Goal: Transaction & Acquisition: Purchase product/service

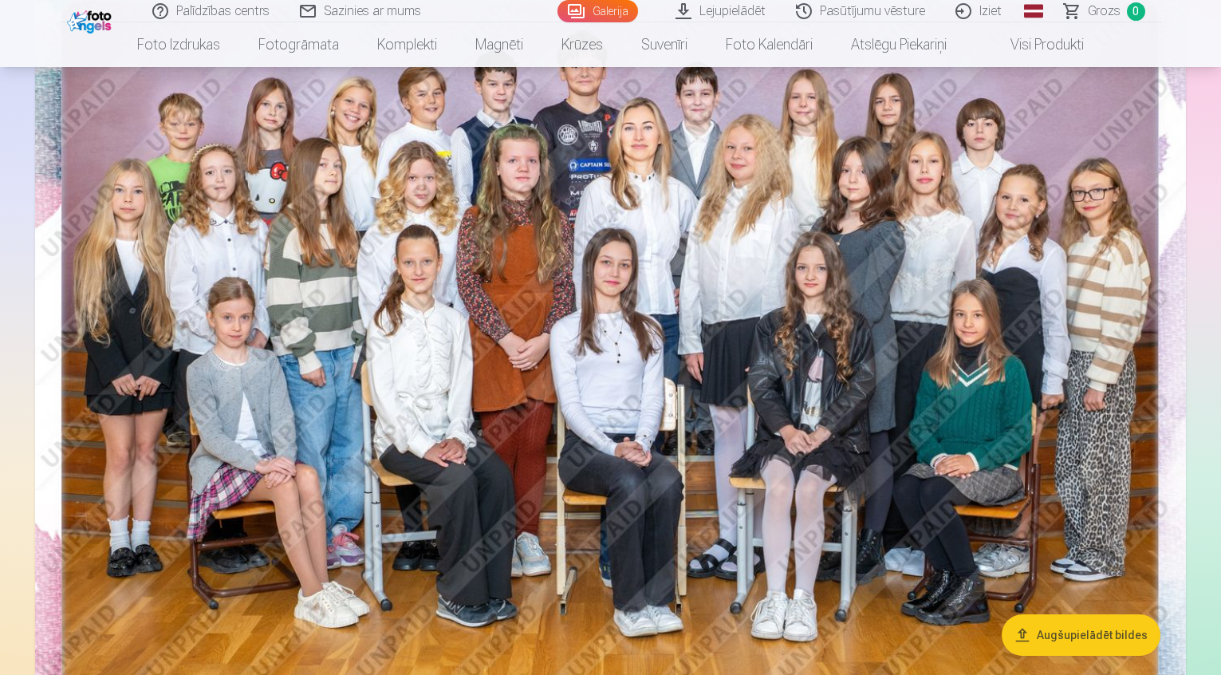
scroll to position [160, 0]
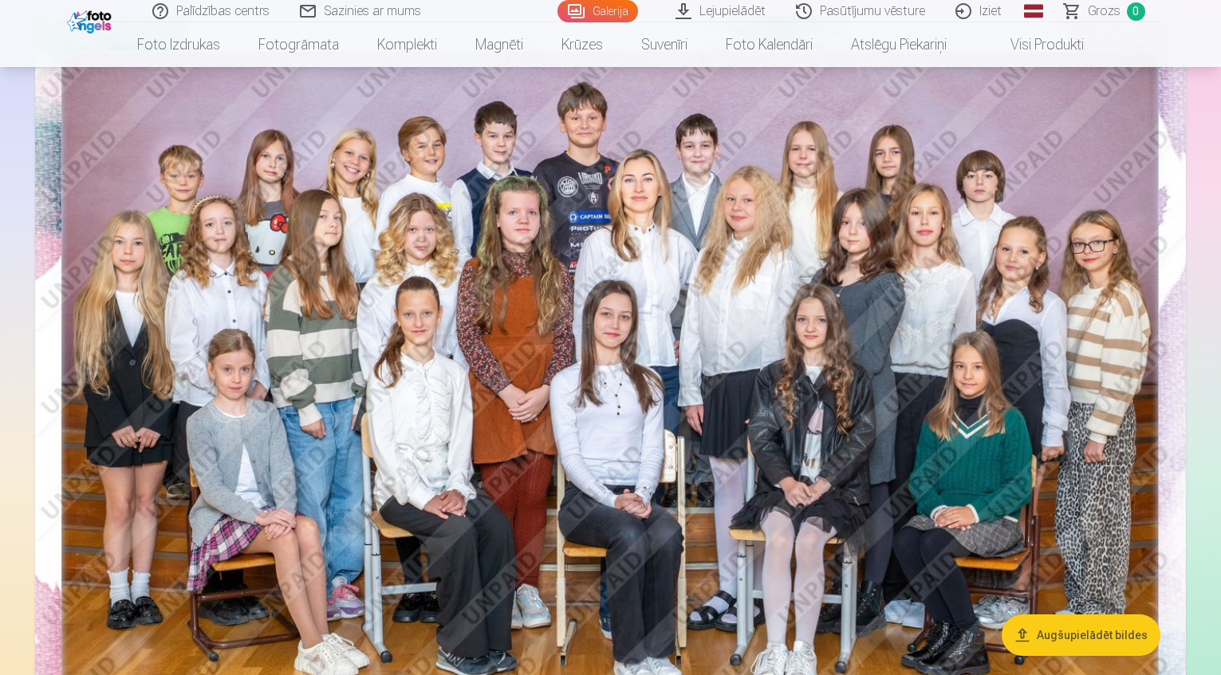
click at [996, 40] on span at bounding box center [994, 44] width 19 height 19
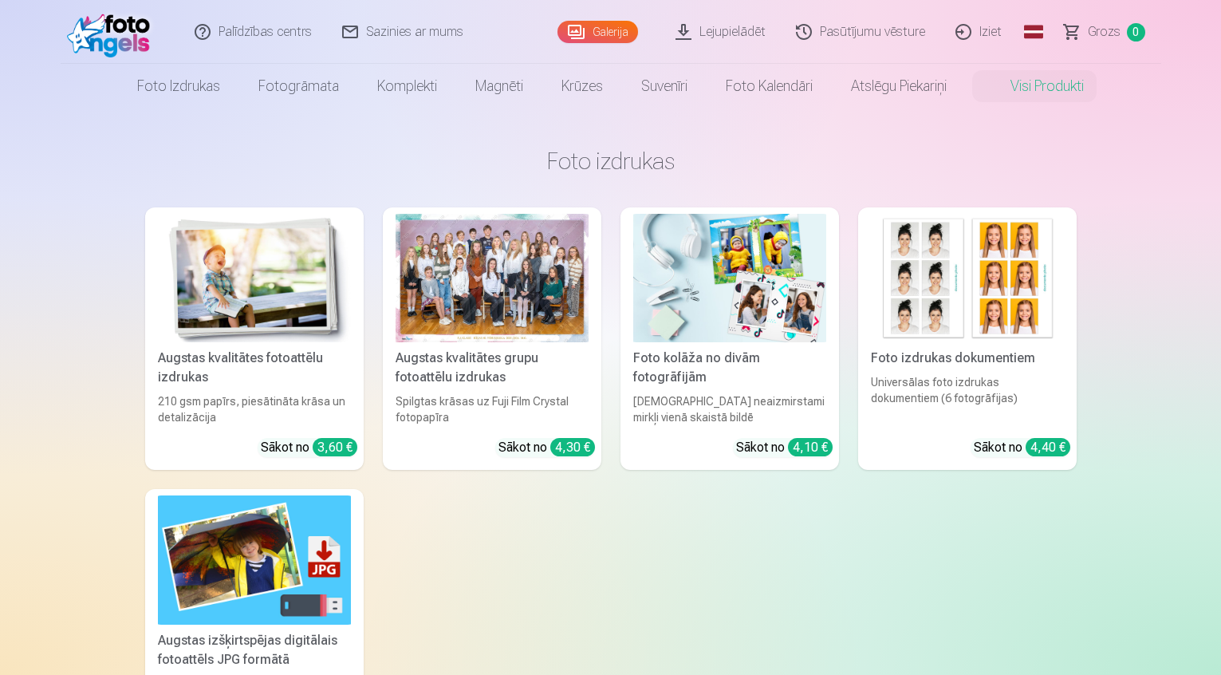
click at [309, 254] on img at bounding box center [254, 278] width 193 height 128
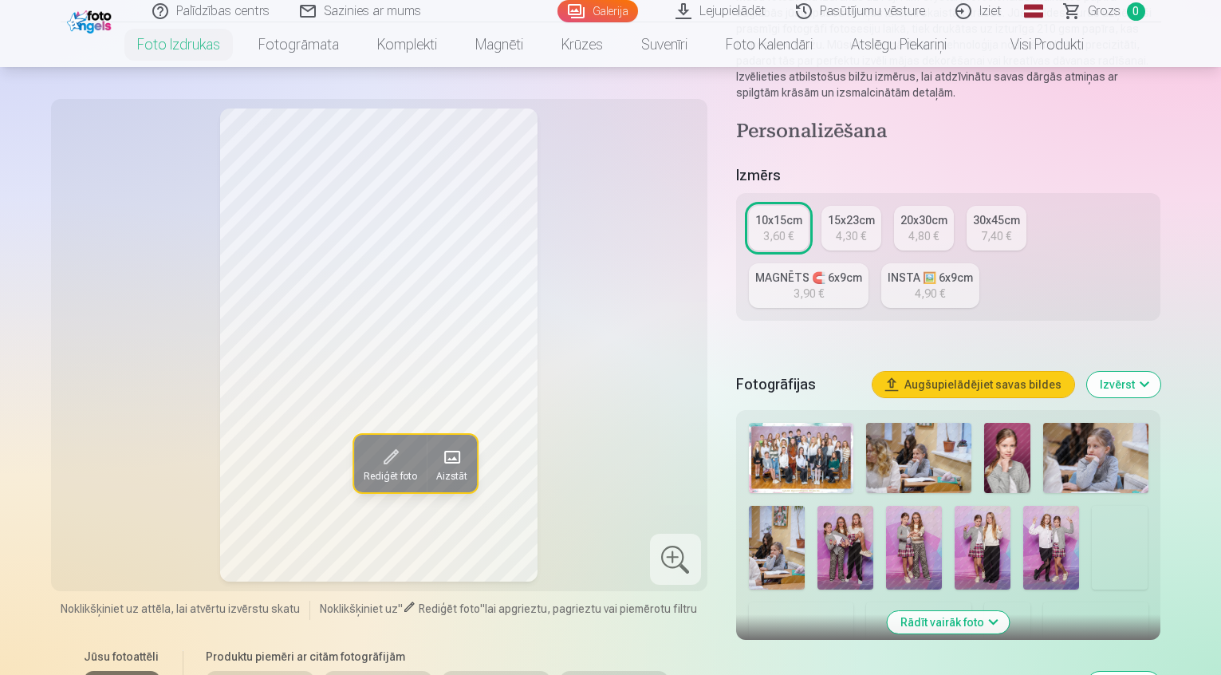
scroll to position [239, 0]
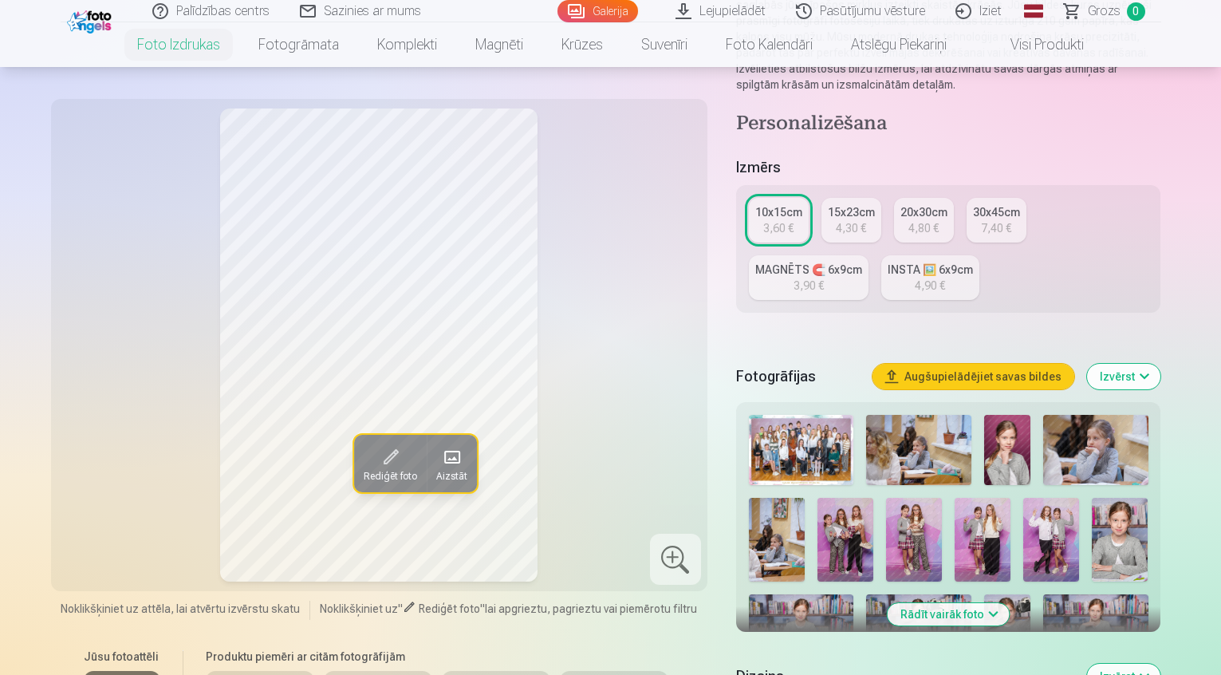
click at [818, 498] on img at bounding box center [846, 540] width 56 height 84
click at [1024, 498] on img at bounding box center [1052, 540] width 56 height 84
click at [955, 498] on img at bounding box center [983, 540] width 56 height 84
click at [886, 498] on img at bounding box center [914, 540] width 56 height 84
click at [818, 498] on img at bounding box center [846, 540] width 56 height 84
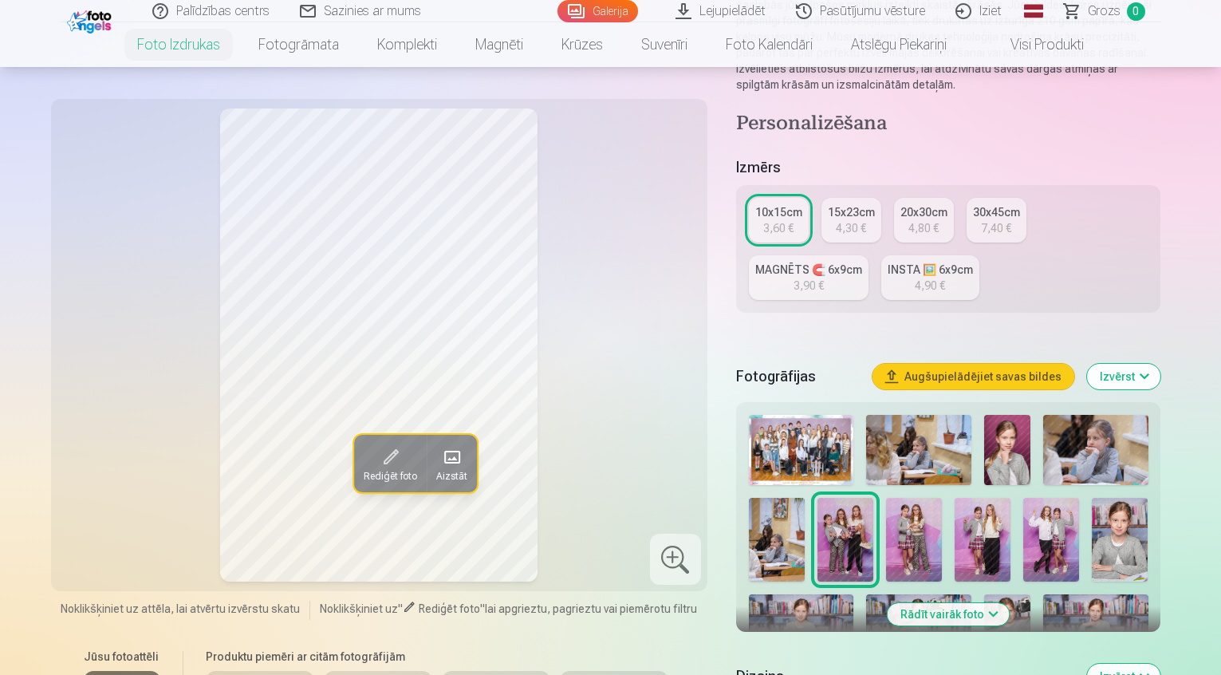
click at [439, 458] on span at bounding box center [452, 457] width 26 height 26
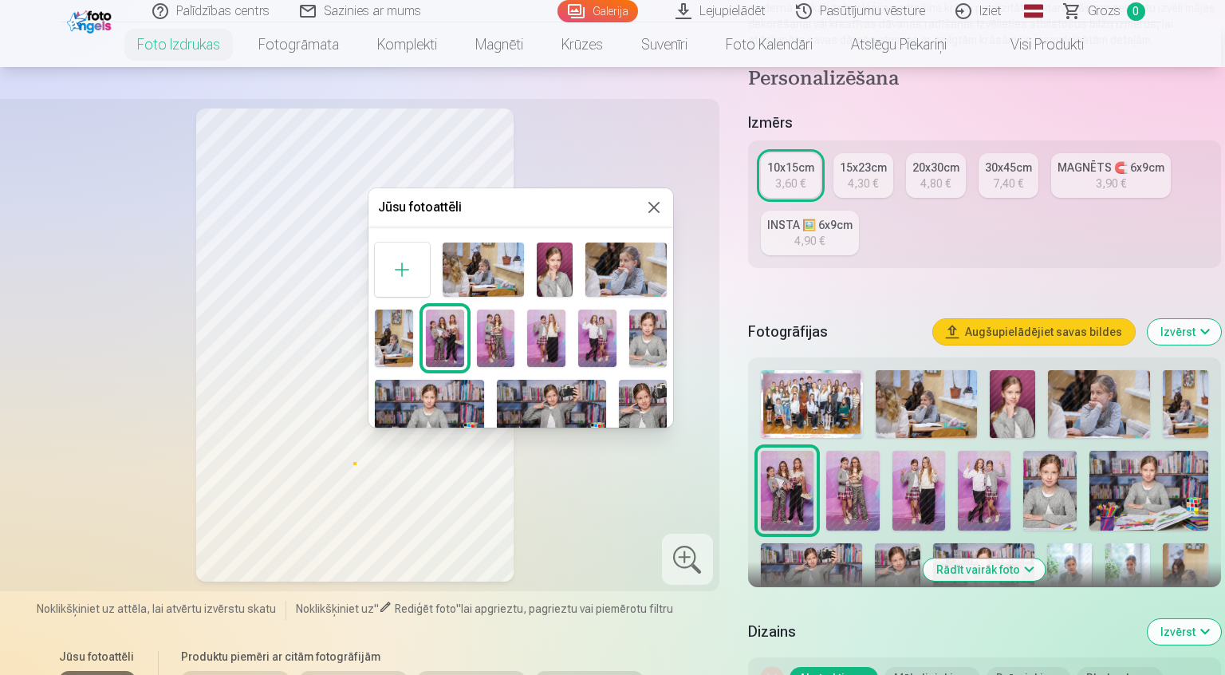
click at [519, 531] on div at bounding box center [612, 337] width 1225 height 675
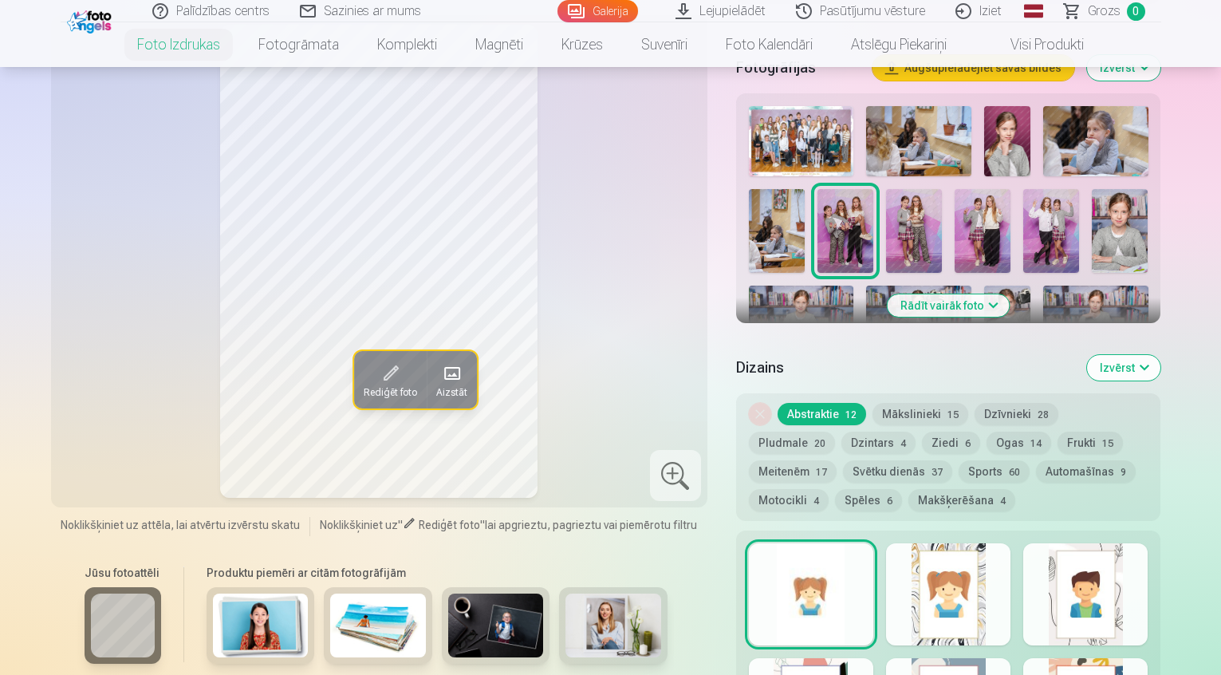
scroll to position [638, 0]
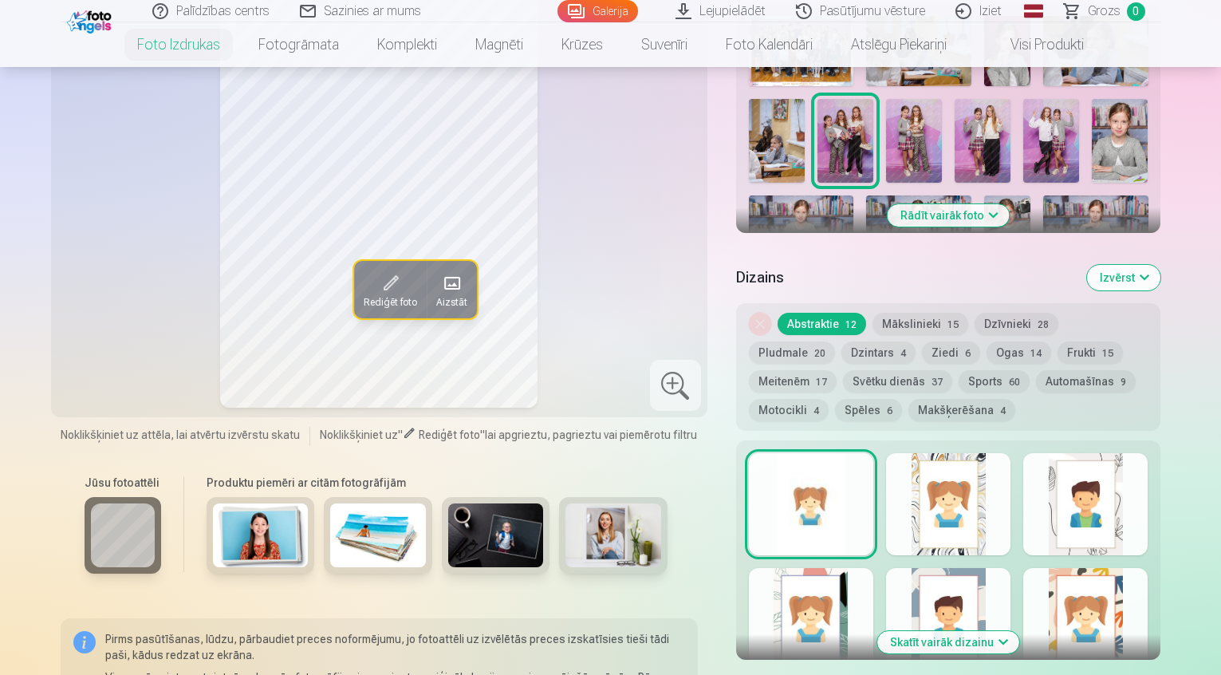
click at [815, 467] on div at bounding box center [811, 504] width 124 height 102
click at [984, 475] on div at bounding box center [948, 504] width 124 height 102
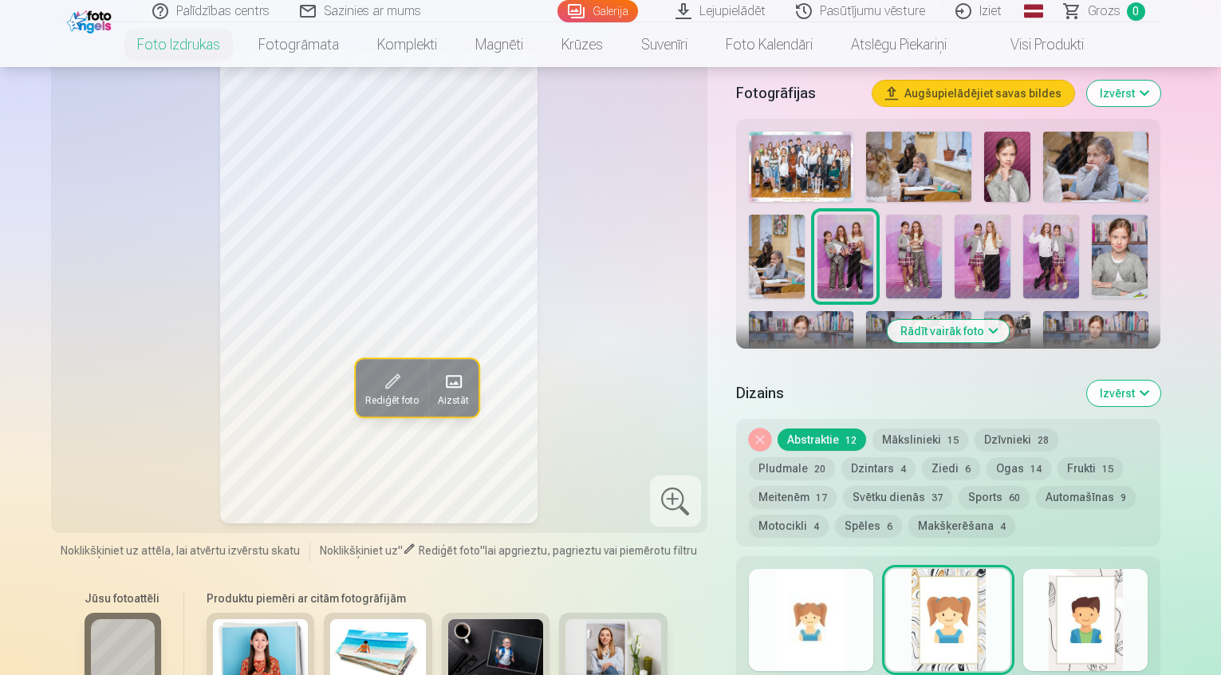
scroll to position [479, 0]
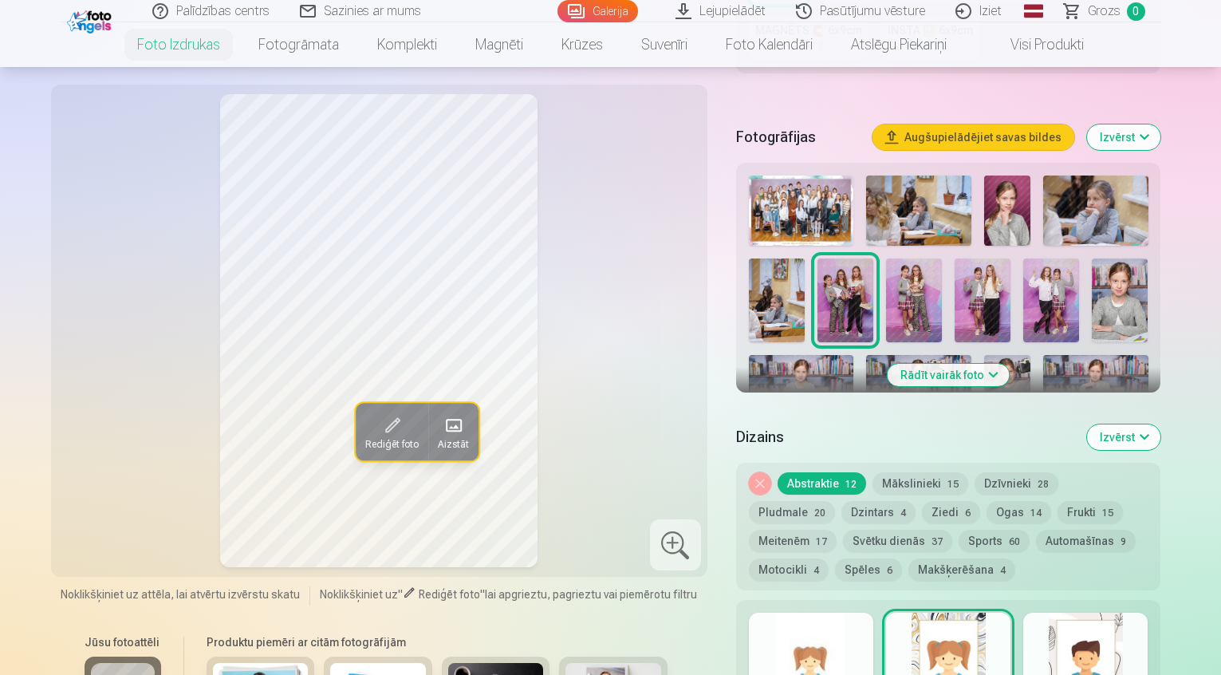
click at [1148, 613] on div at bounding box center [1086, 664] width 124 height 102
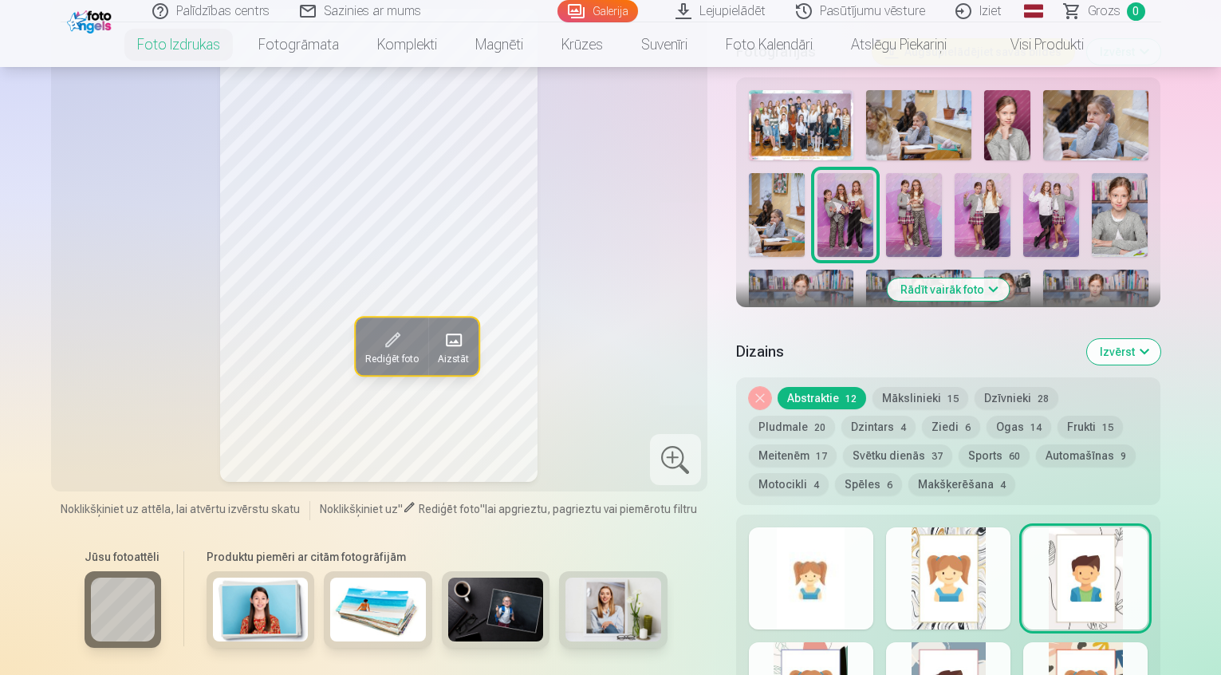
scroll to position [638, 0]
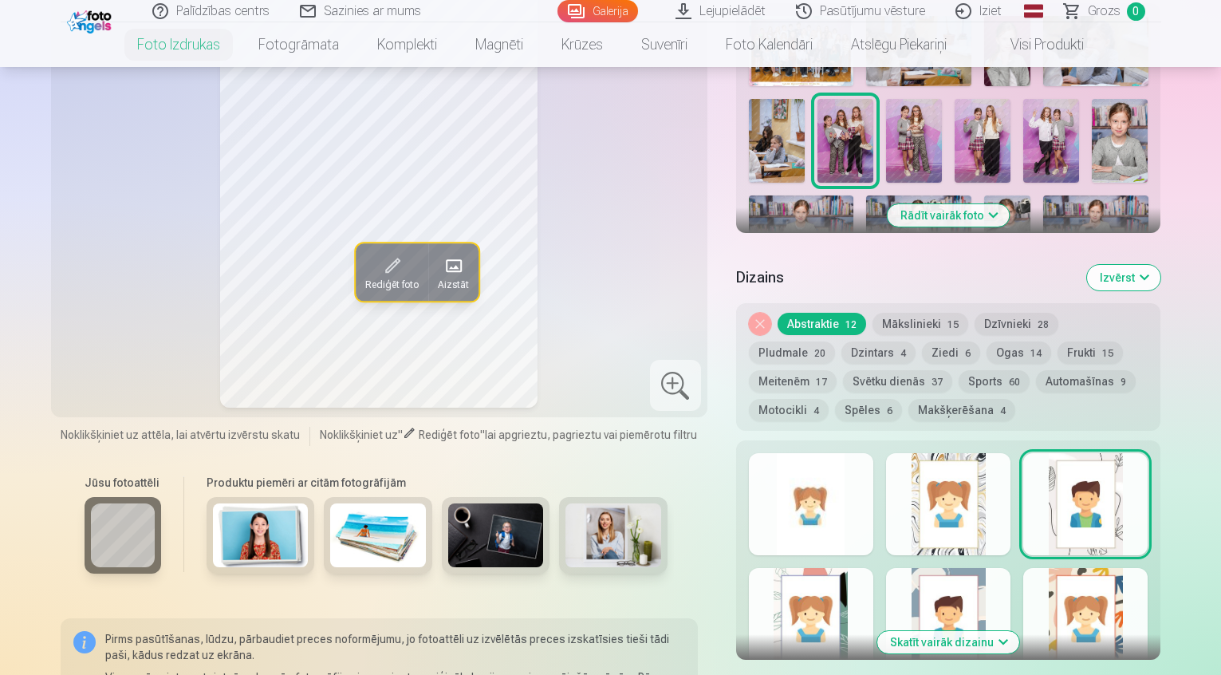
click at [850, 568] on div at bounding box center [811, 619] width 124 height 102
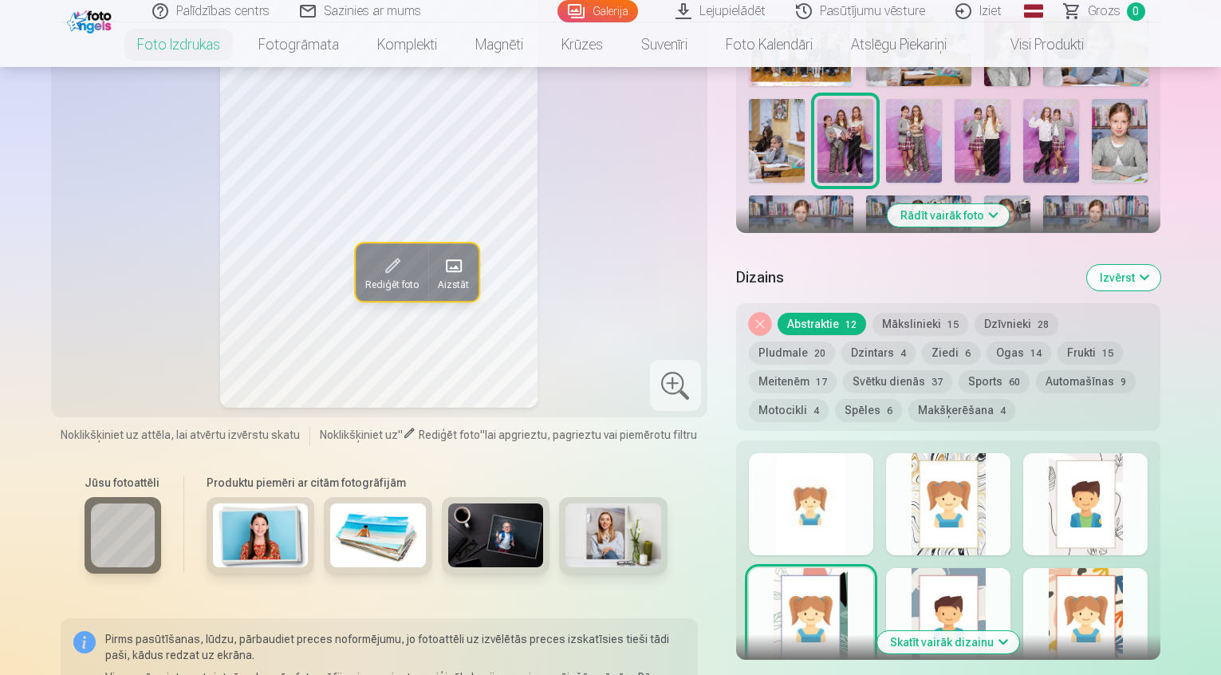
click at [974, 568] on div at bounding box center [948, 619] width 124 height 102
click at [1131, 597] on div at bounding box center [1086, 619] width 124 height 102
click at [833, 458] on div at bounding box center [811, 504] width 124 height 102
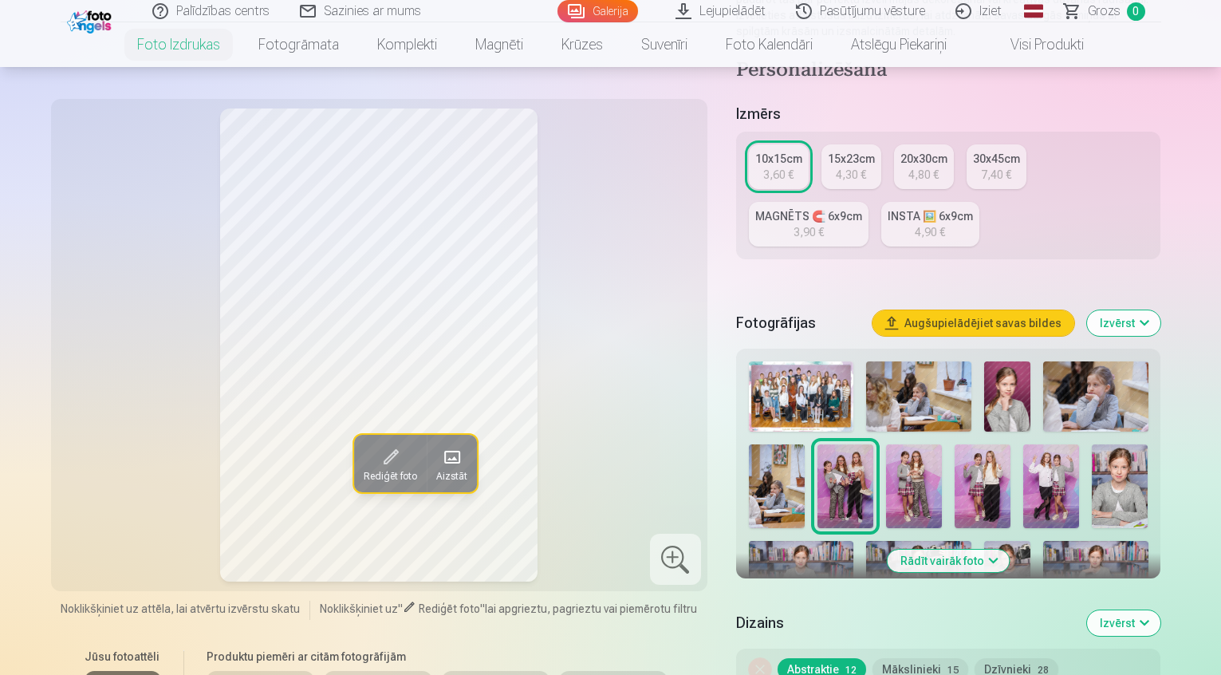
scroll to position [160, 0]
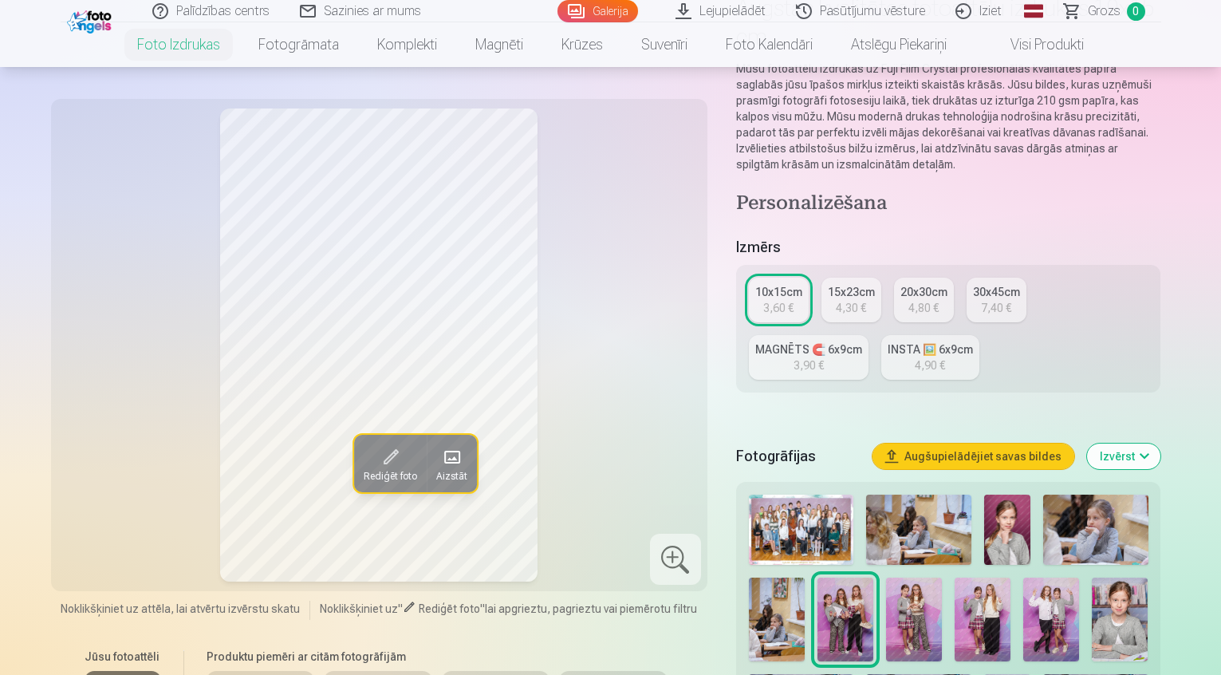
click at [863, 284] on div "15x23cm" at bounding box center [851, 292] width 47 height 16
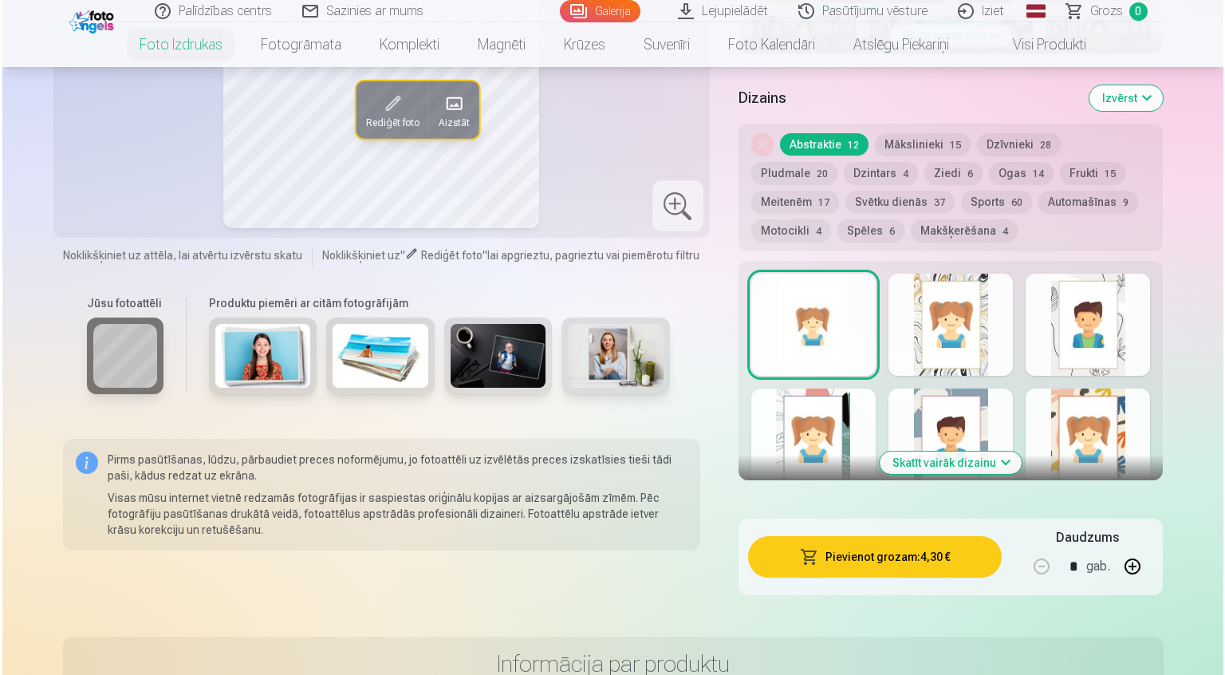
scroll to position [878, 0]
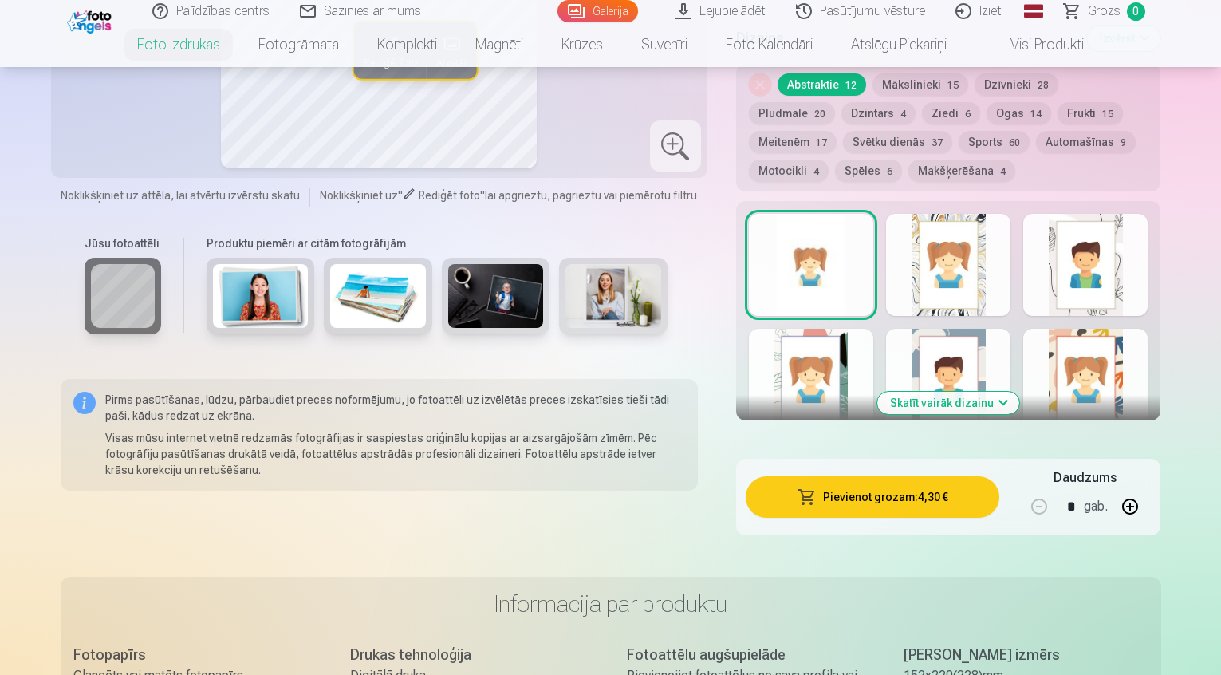
click at [876, 476] on button "Pievienot grozam : 4,30 €" at bounding box center [873, 496] width 254 height 41
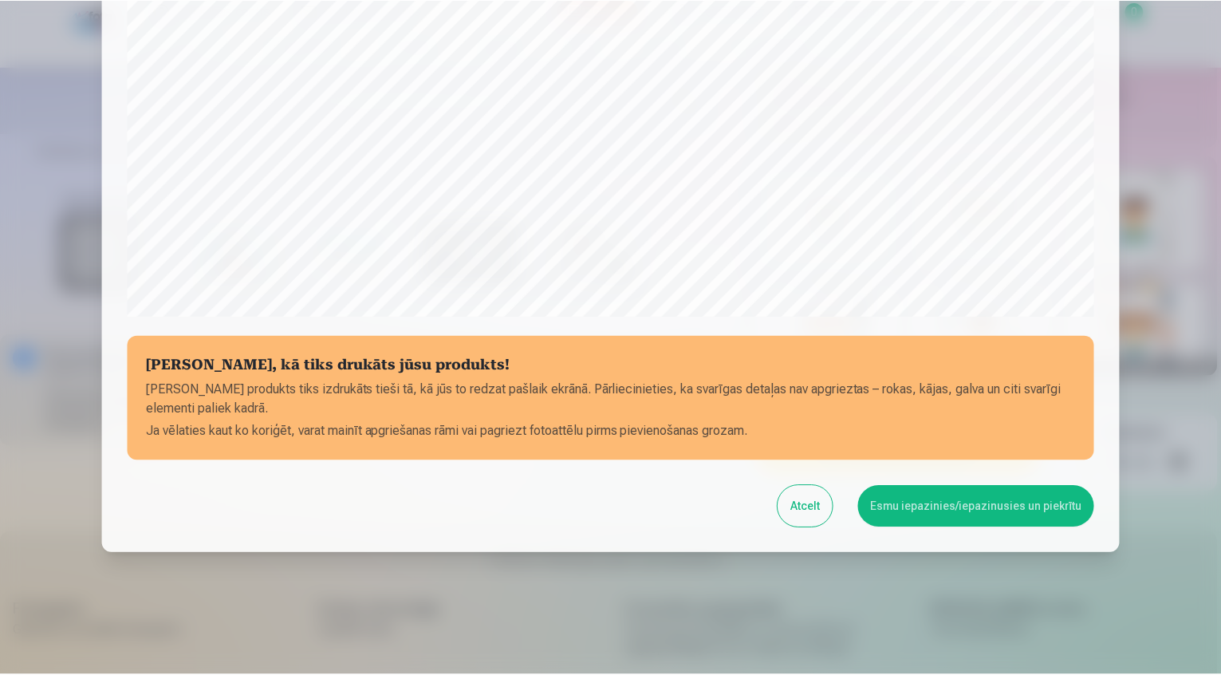
scroll to position [474, 0]
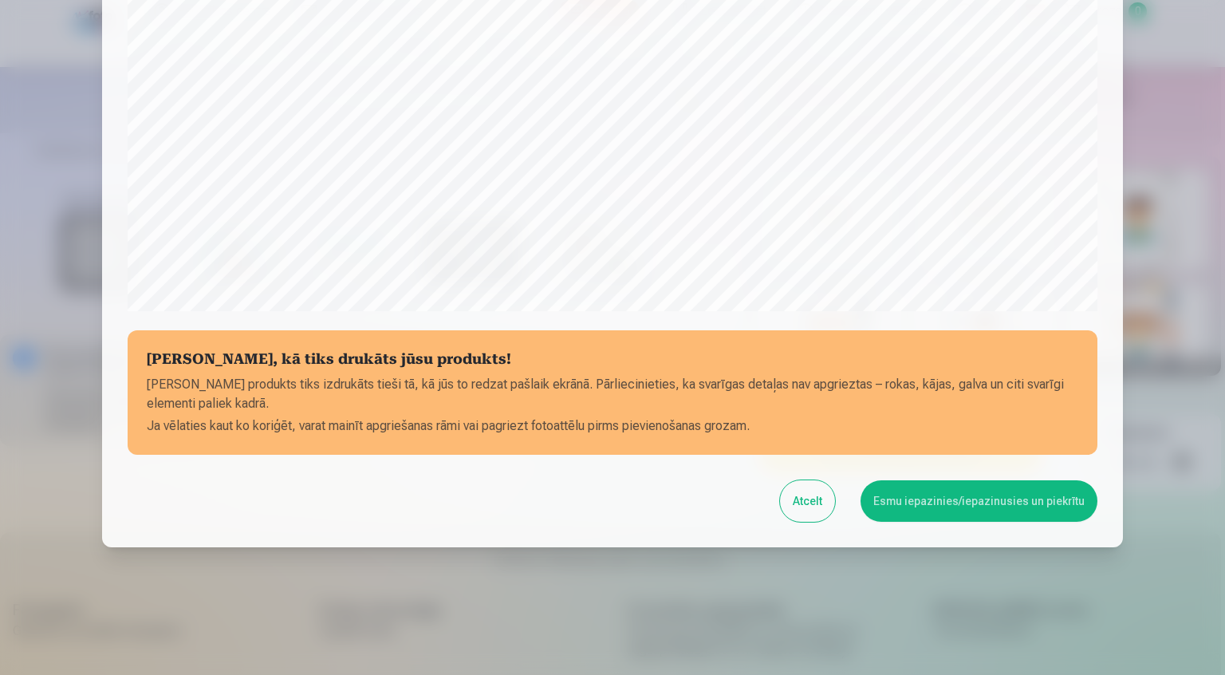
click at [980, 504] on button "Esmu iepazinies/iepazinusies un piekrītu" at bounding box center [979, 500] width 237 height 41
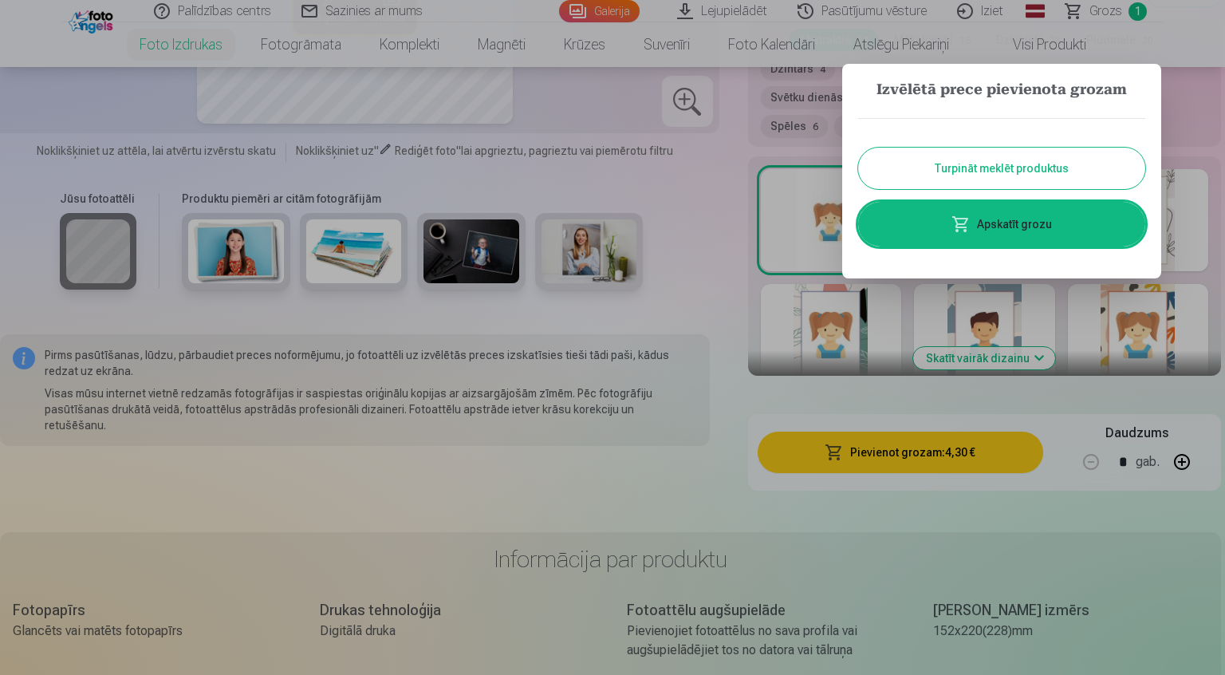
click at [986, 166] on button "Turpināt meklēt produktus" at bounding box center [1001, 168] width 287 height 41
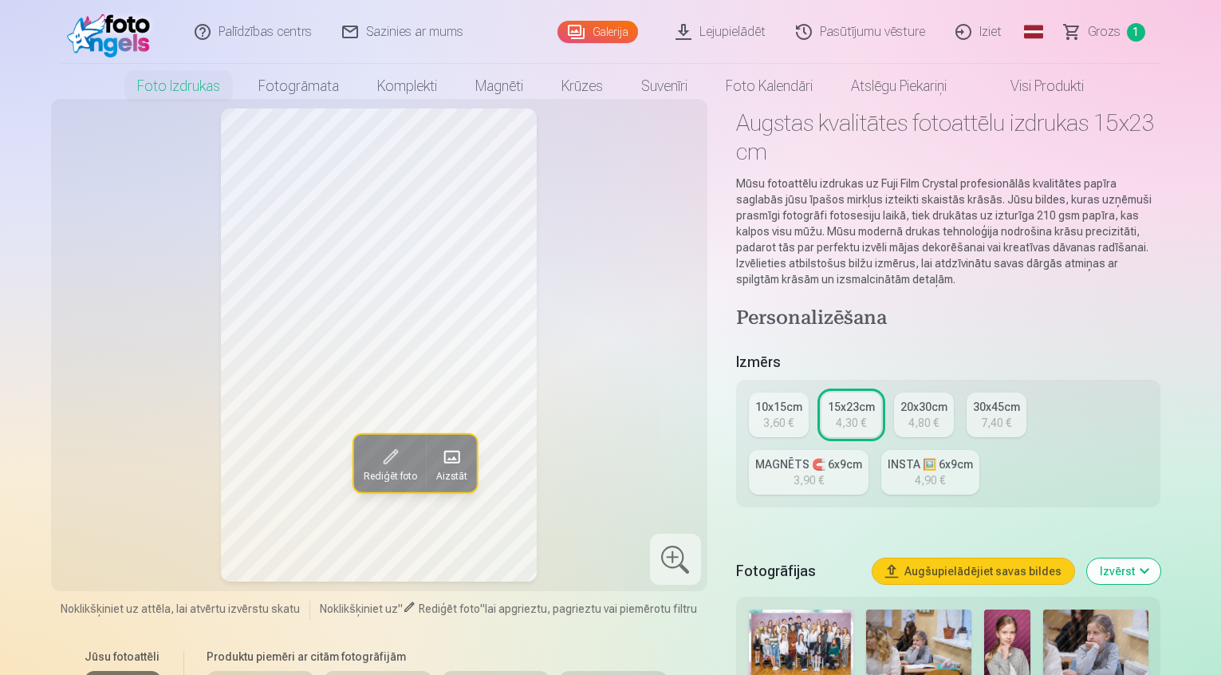
scroll to position [0, 0]
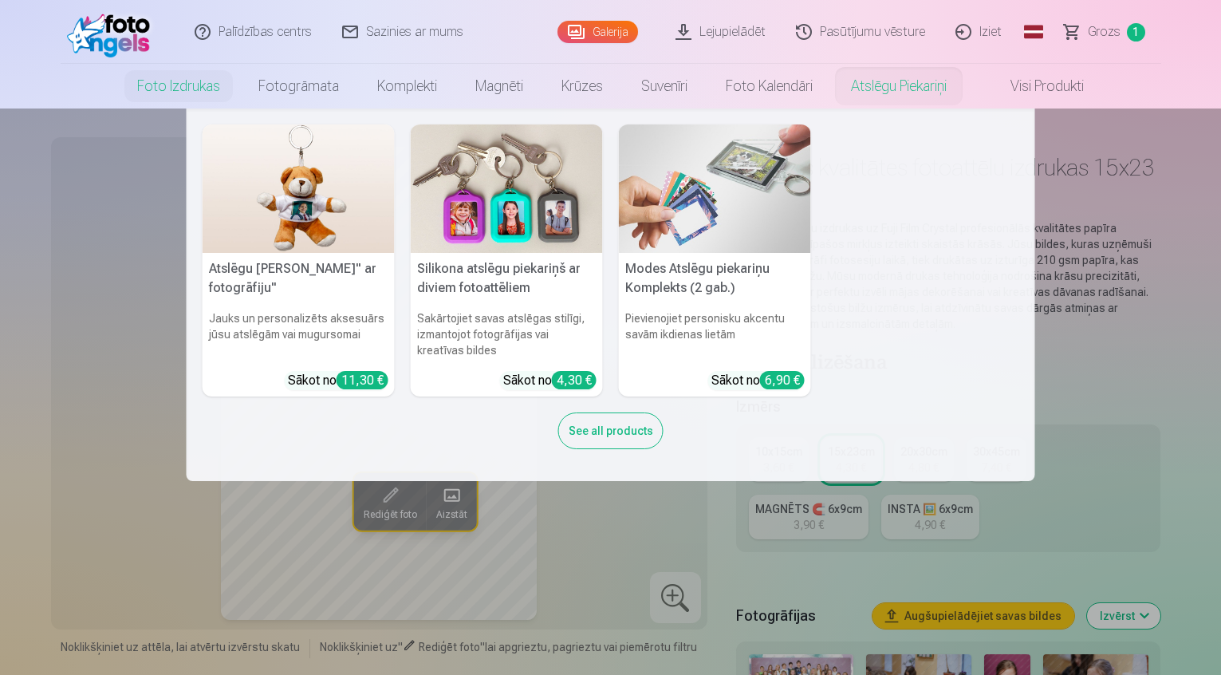
click at [957, 80] on link "Atslēgu piekariņi" at bounding box center [899, 86] width 134 height 45
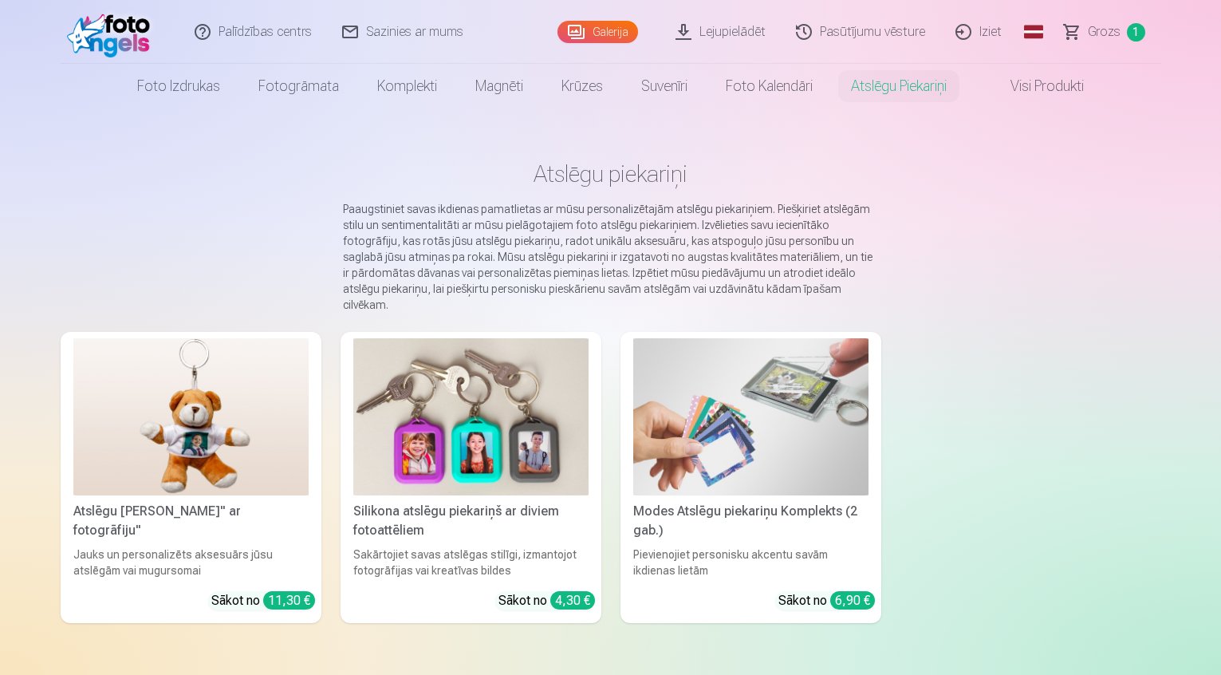
click at [680, 423] on img at bounding box center [750, 416] width 235 height 157
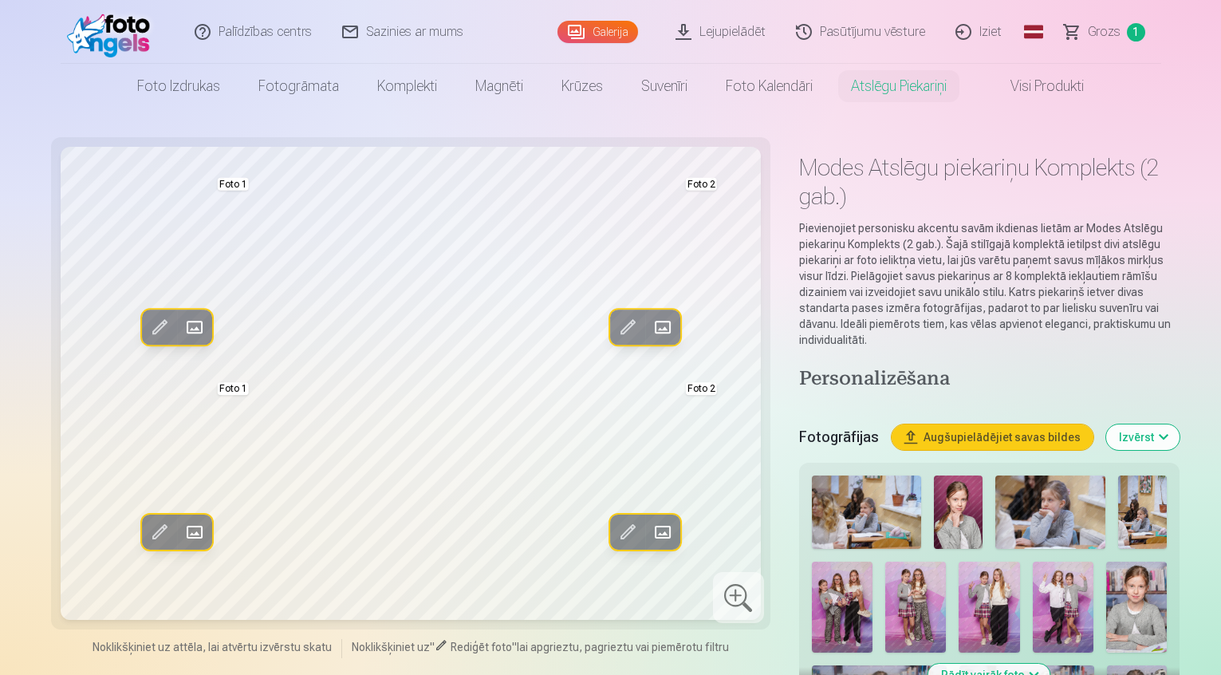
click at [1106, 562] on img at bounding box center [1136, 607] width 61 height 91
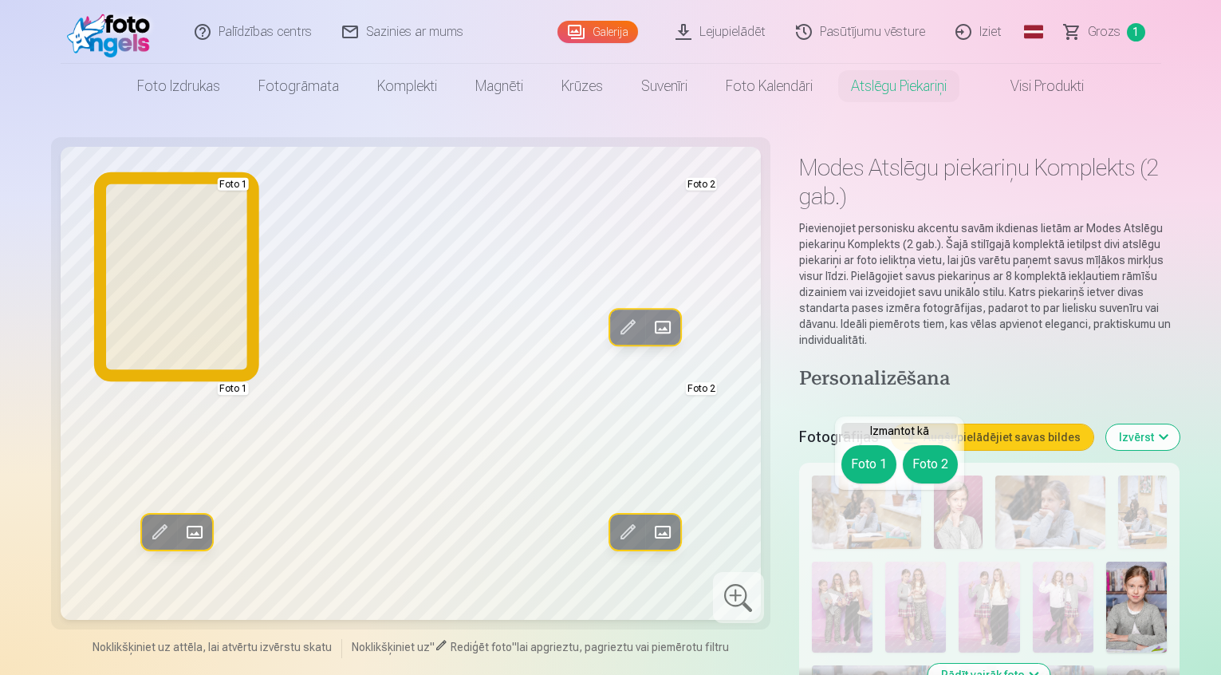
click at [865, 459] on button "Foto 1" at bounding box center [869, 464] width 55 height 38
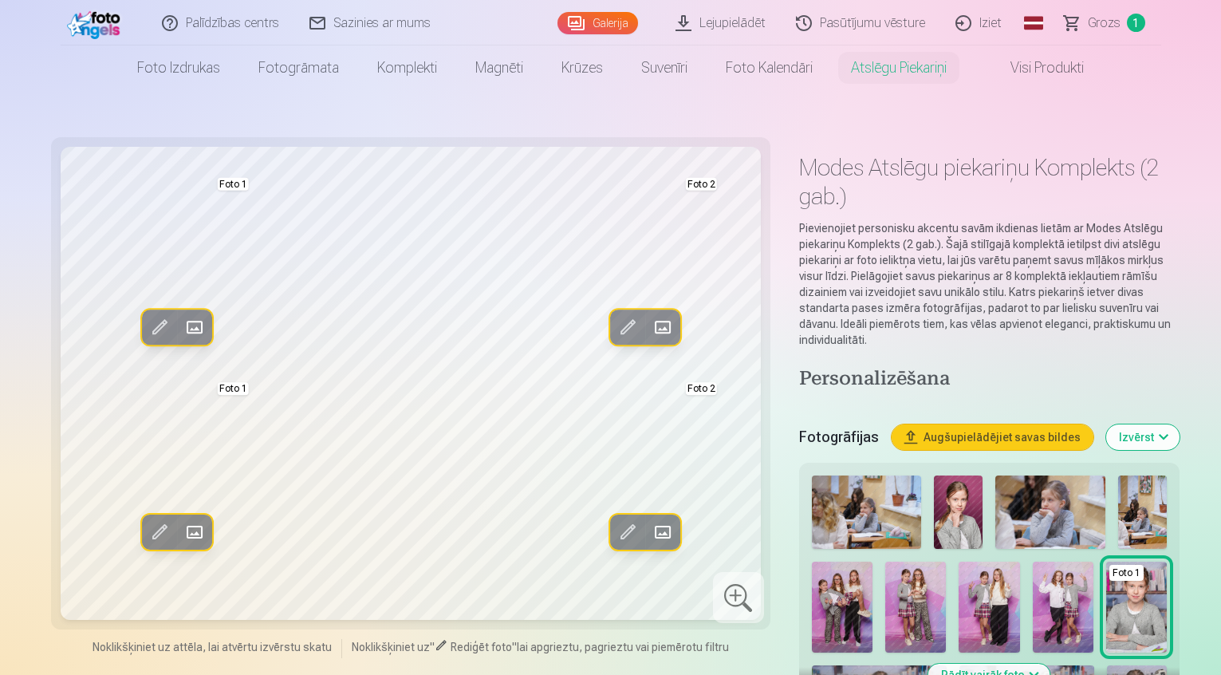
scroll to position [160, 0]
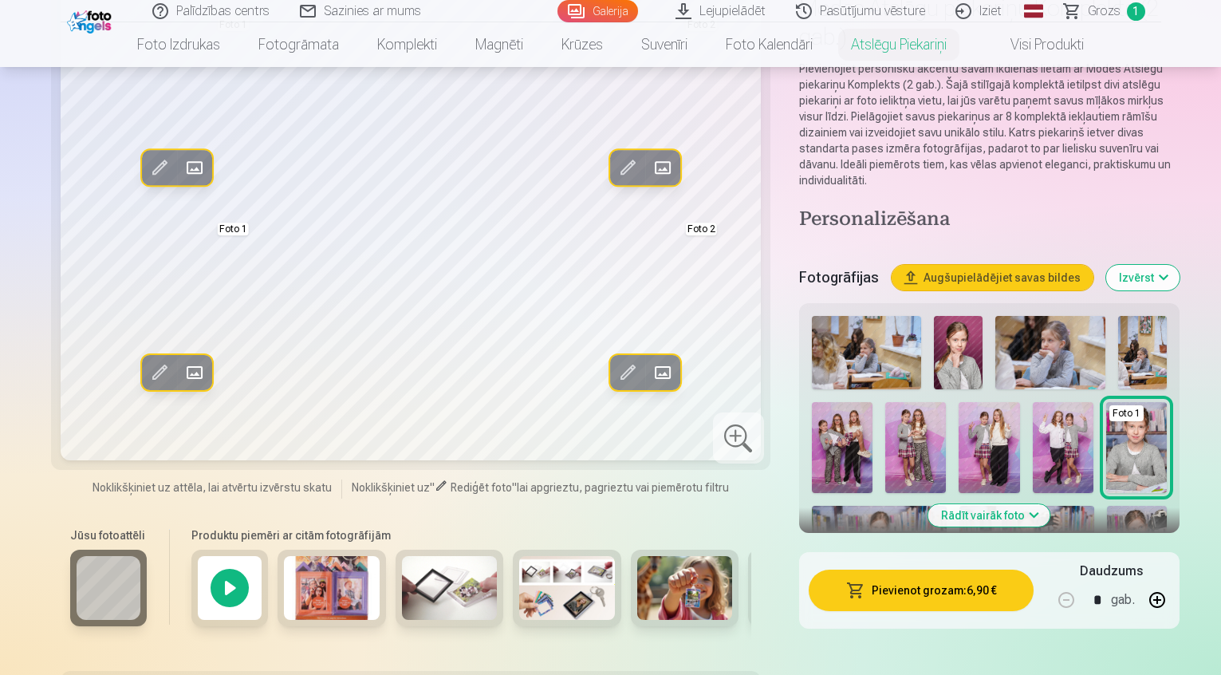
click at [1118, 609] on img at bounding box center [1142, 645] width 49 height 73
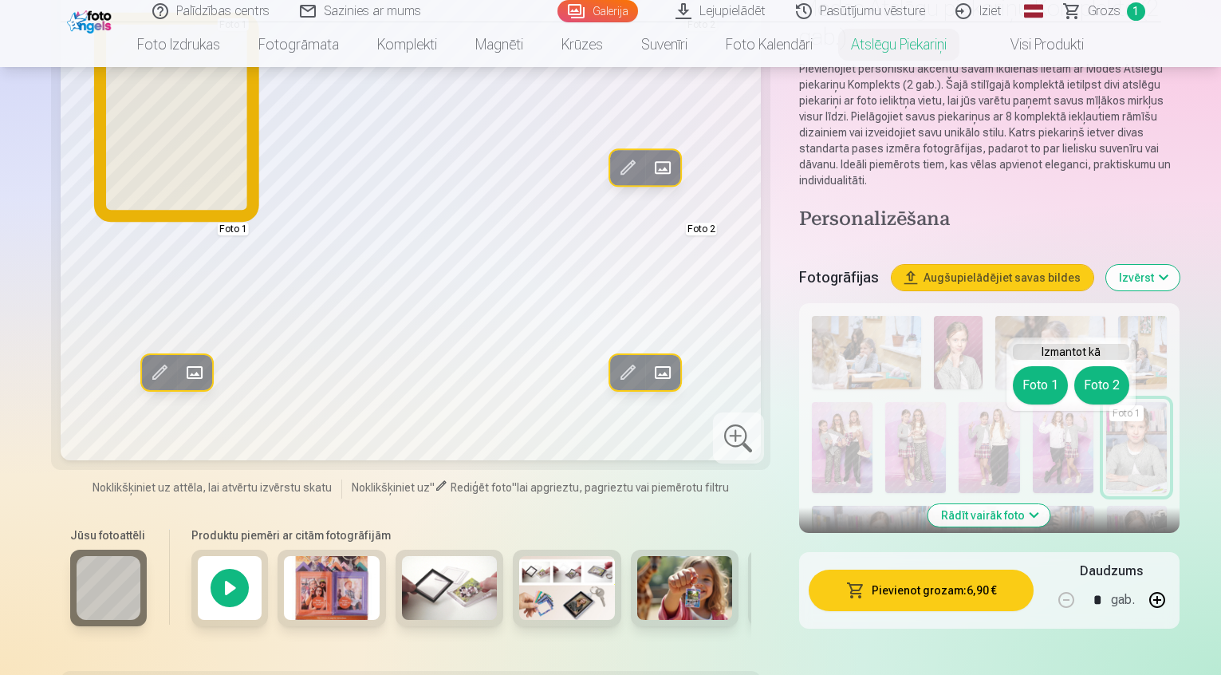
click at [1030, 385] on button "Foto 1" at bounding box center [1040, 385] width 55 height 38
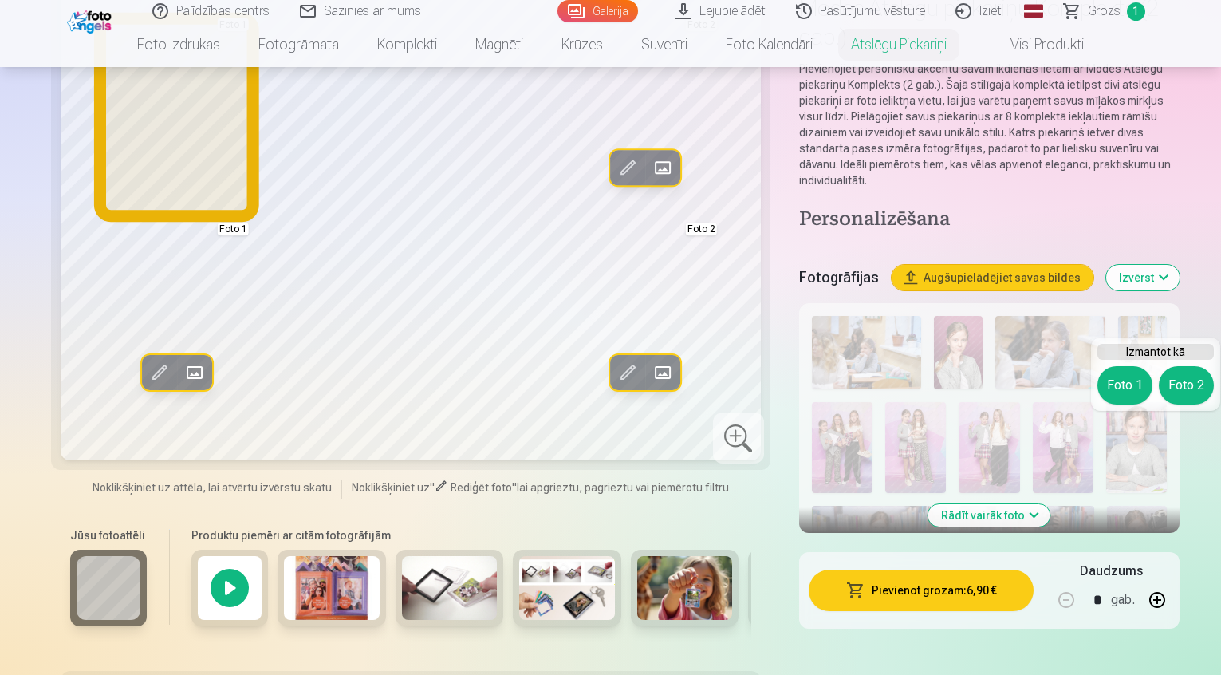
click at [1126, 392] on button "Foto 1" at bounding box center [1125, 385] width 55 height 38
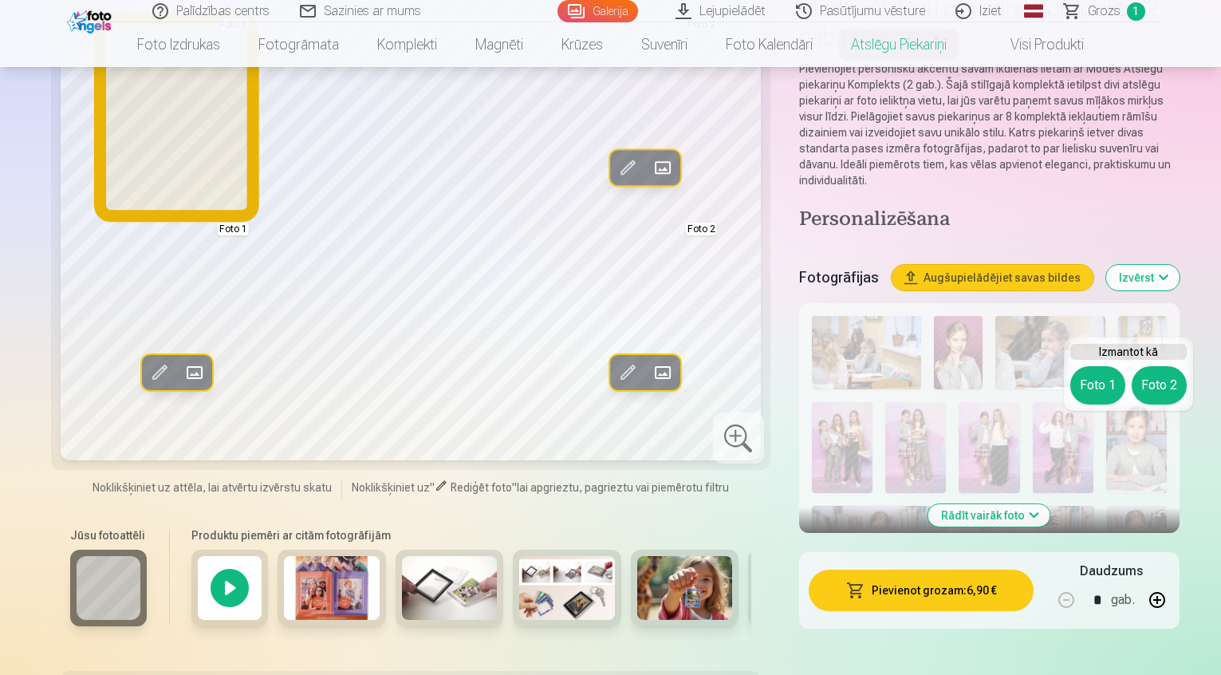
click at [1106, 377] on button "Foto 1" at bounding box center [1098, 385] width 55 height 38
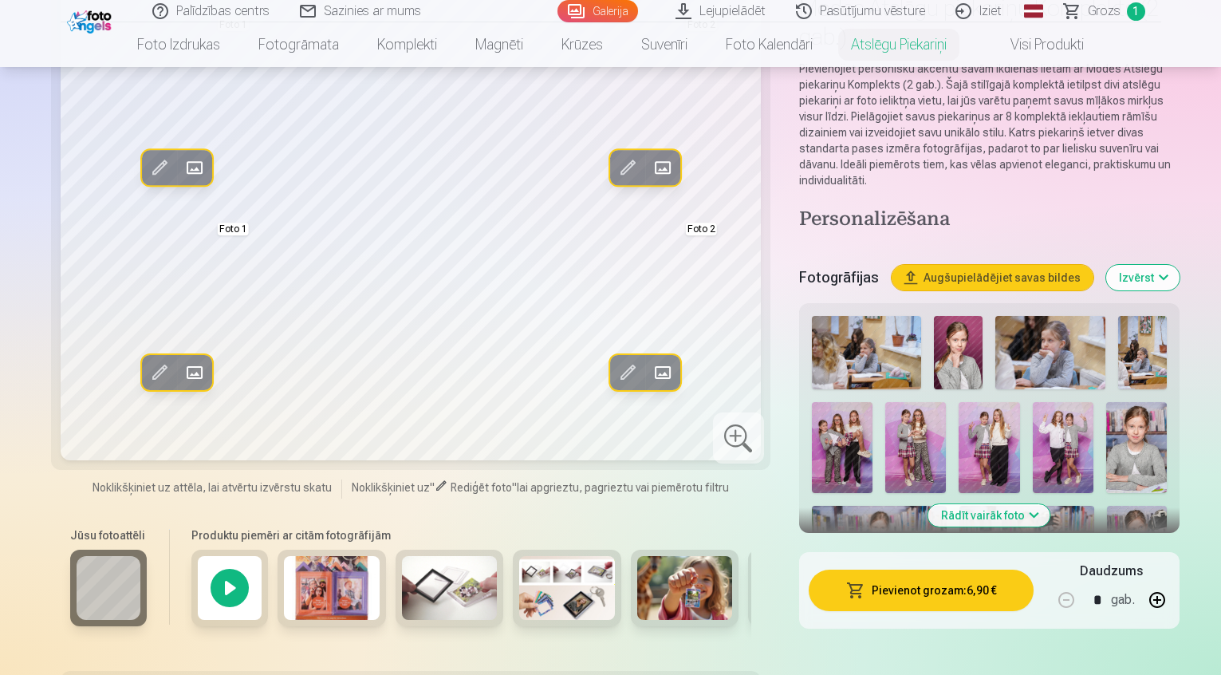
click at [1118, 609] on img at bounding box center [1142, 645] width 49 height 73
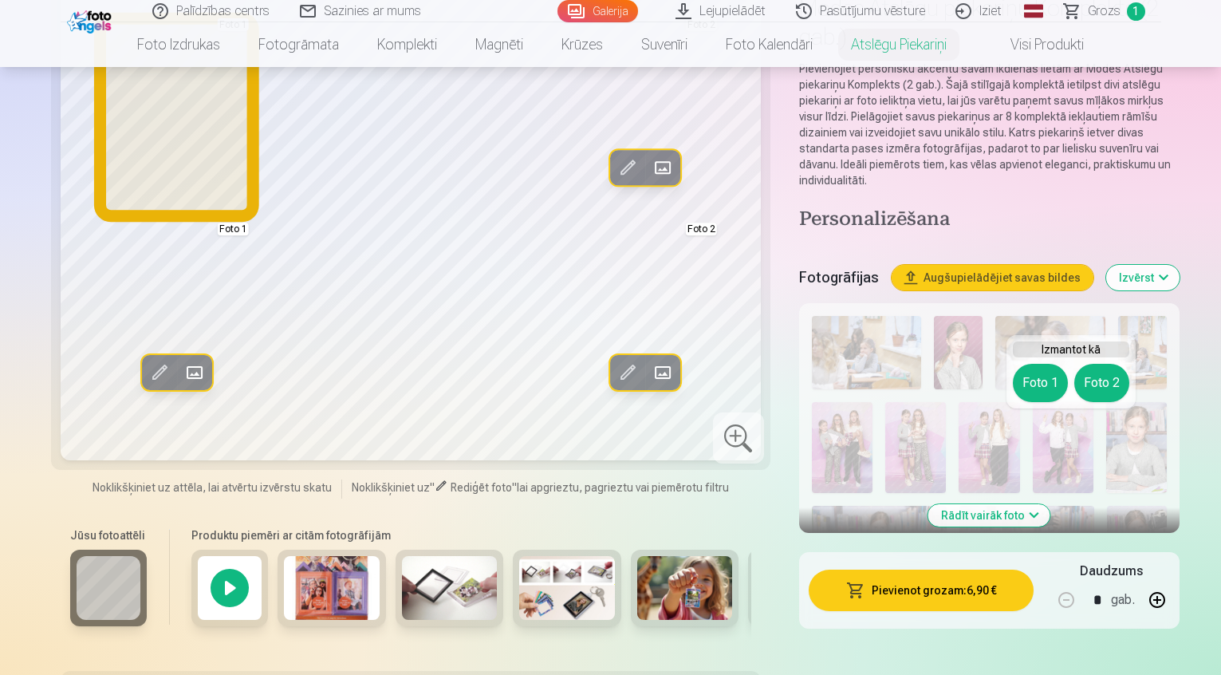
click at [1029, 369] on button "Foto 1" at bounding box center [1040, 383] width 55 height 38
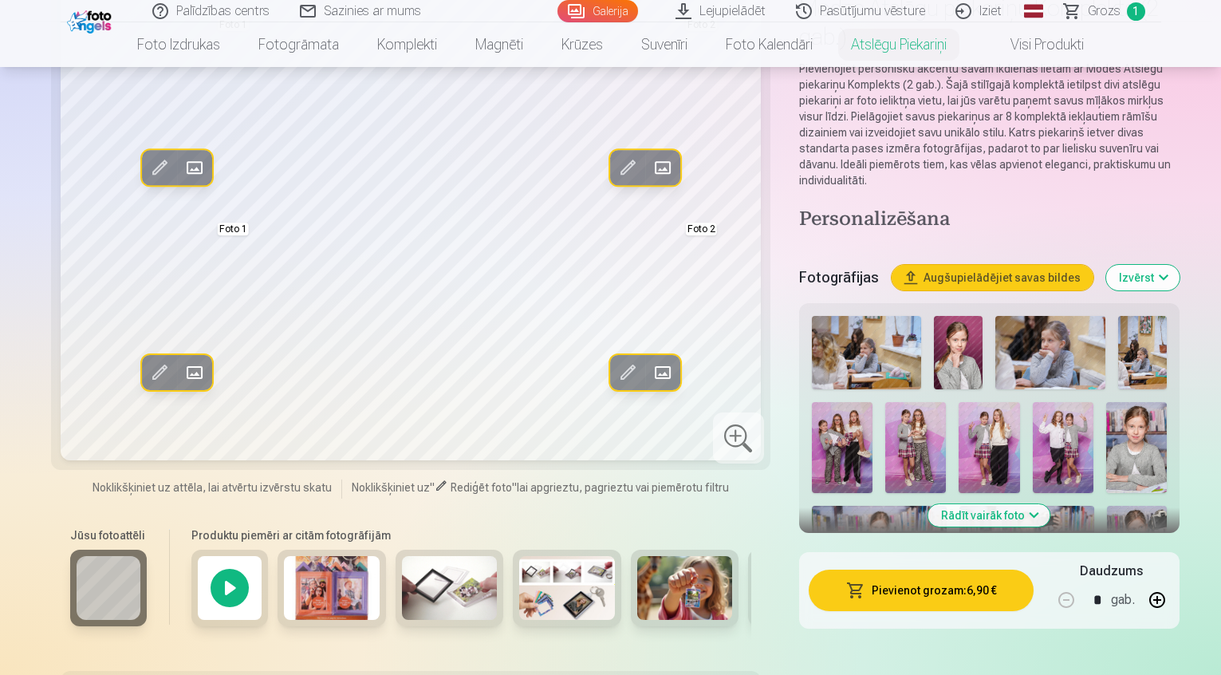
scroll to position [80, 0]
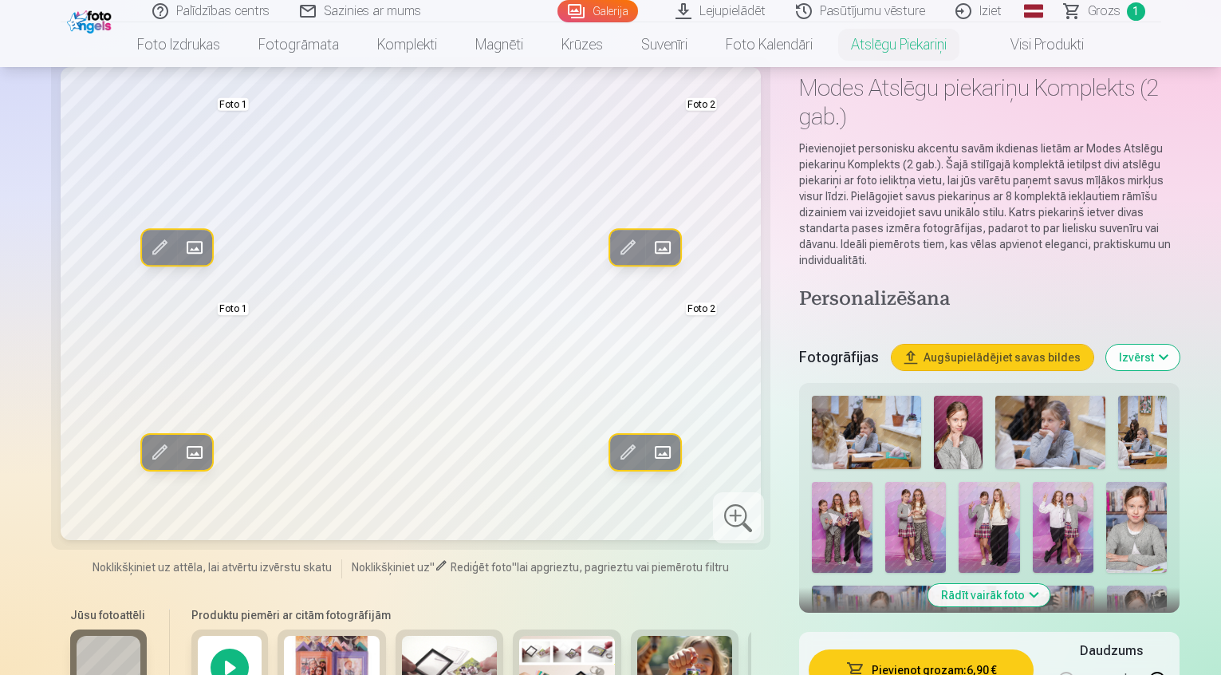
click at [995, 584] on button "Rādīt vairāk foto" at bounding box center [990, 595] width 122 height 22
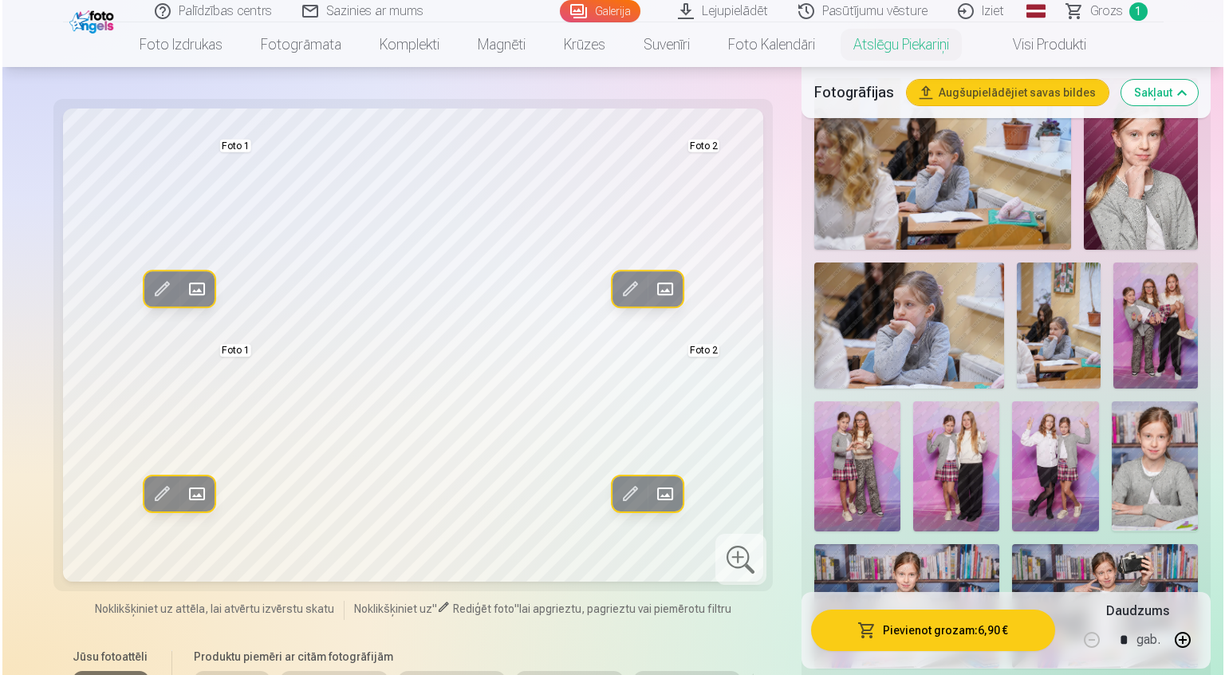
scroll to position [160, 0]
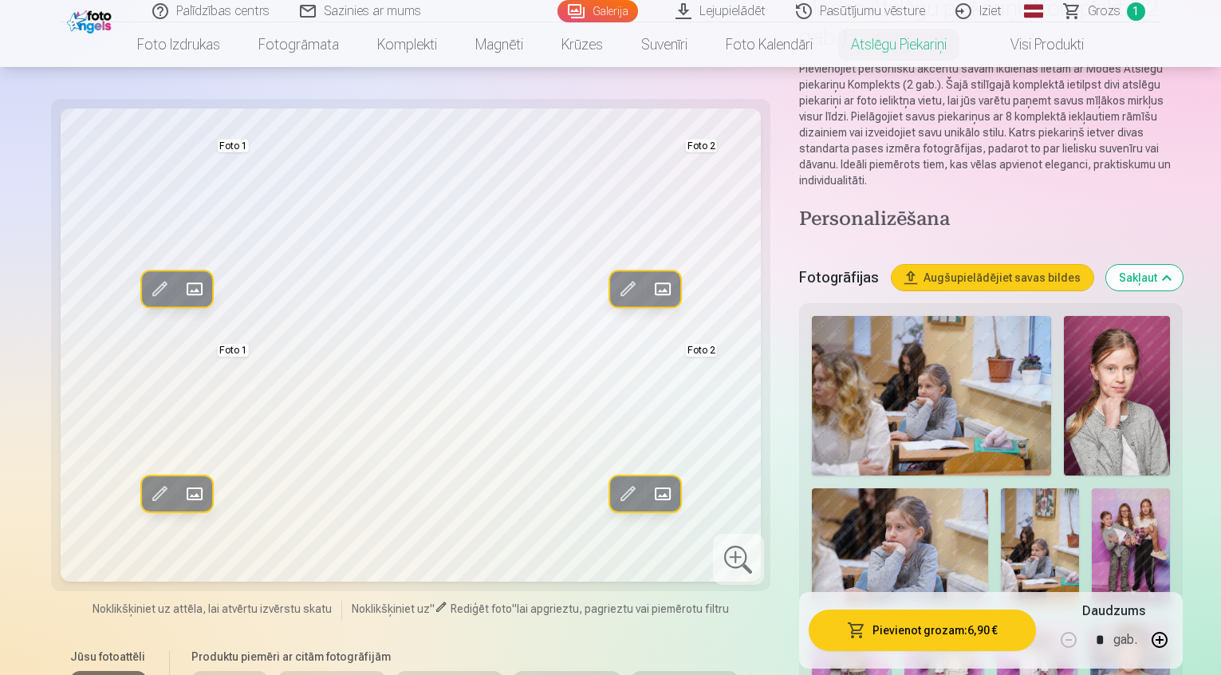
click at [1077, 618] on img at bounding box center [1037, 678] width 80 height 120
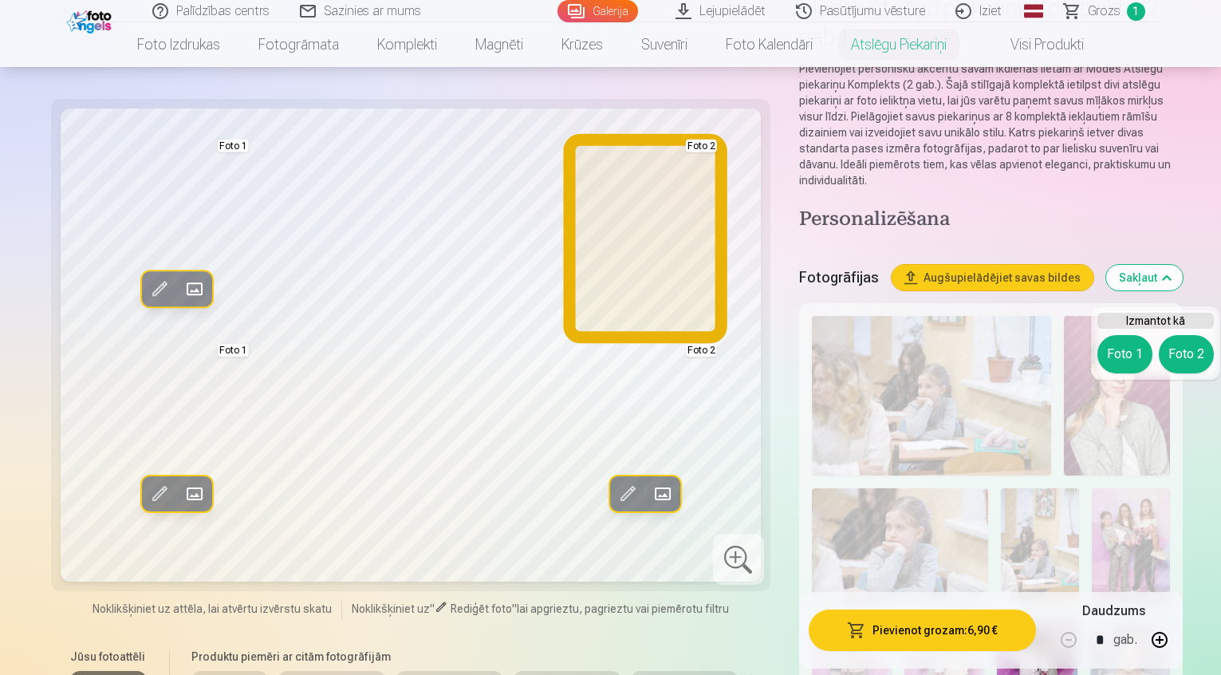
click at [1201, 354] on button "Foto 2" at bounding box center [1186, 354] width 55 height 38
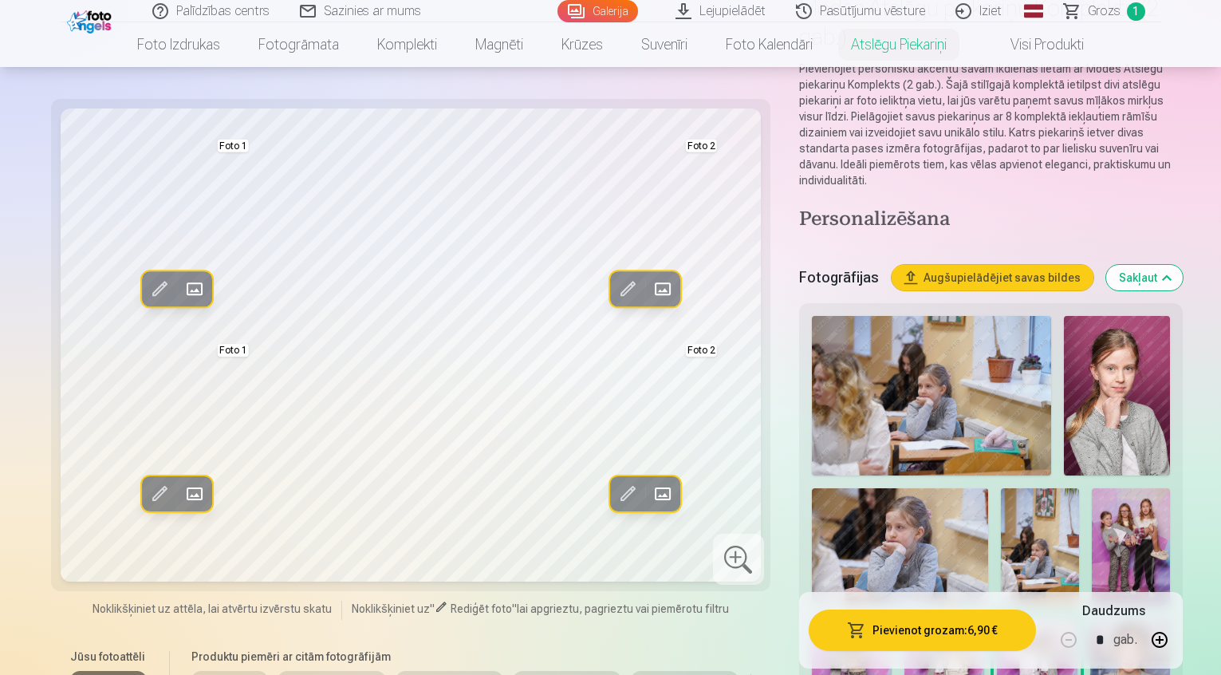
click at [867, 625] on button "Pievienot grozam : 6,90 €" at bounding box center [922, 629] width 227 height 41
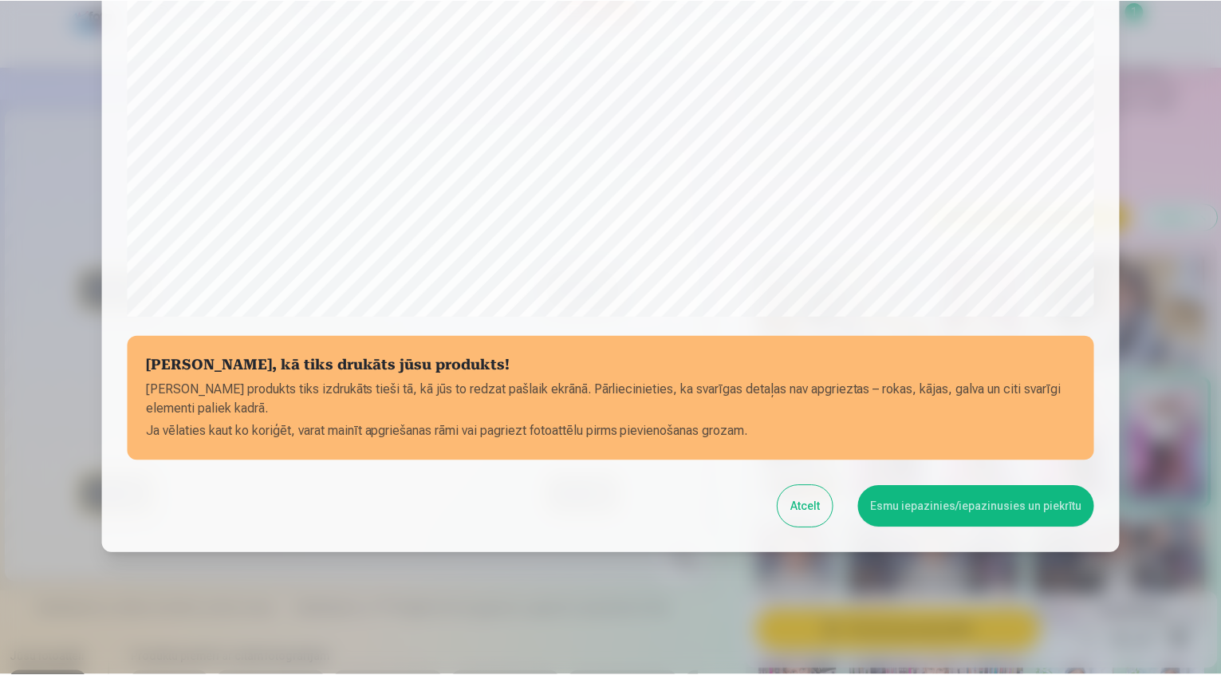
scroll to position [474, 0]
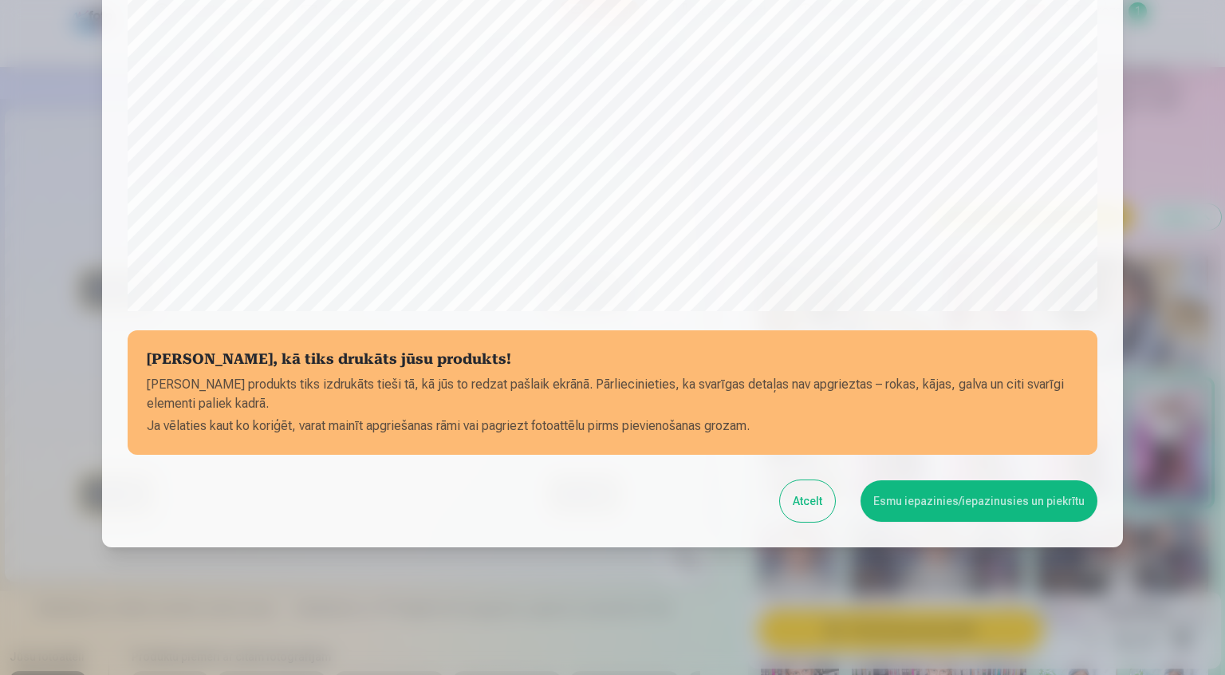
click at [1043, 491] on button "Esmu iepazinies/iepazinusies un piekrītu" at bounding box center [979, 500] width 237 height 41
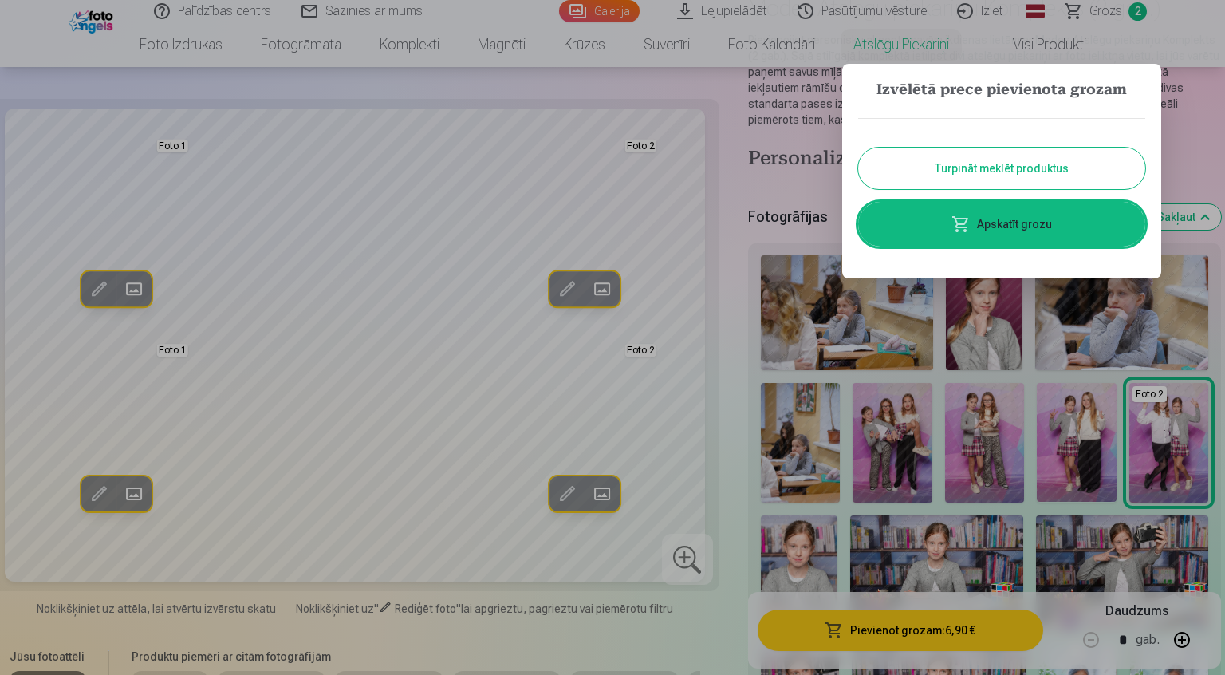
click at [917, 172] on button "Turpināt meklēt produktus" at bounding box center [1001, 168] width 287 height 41
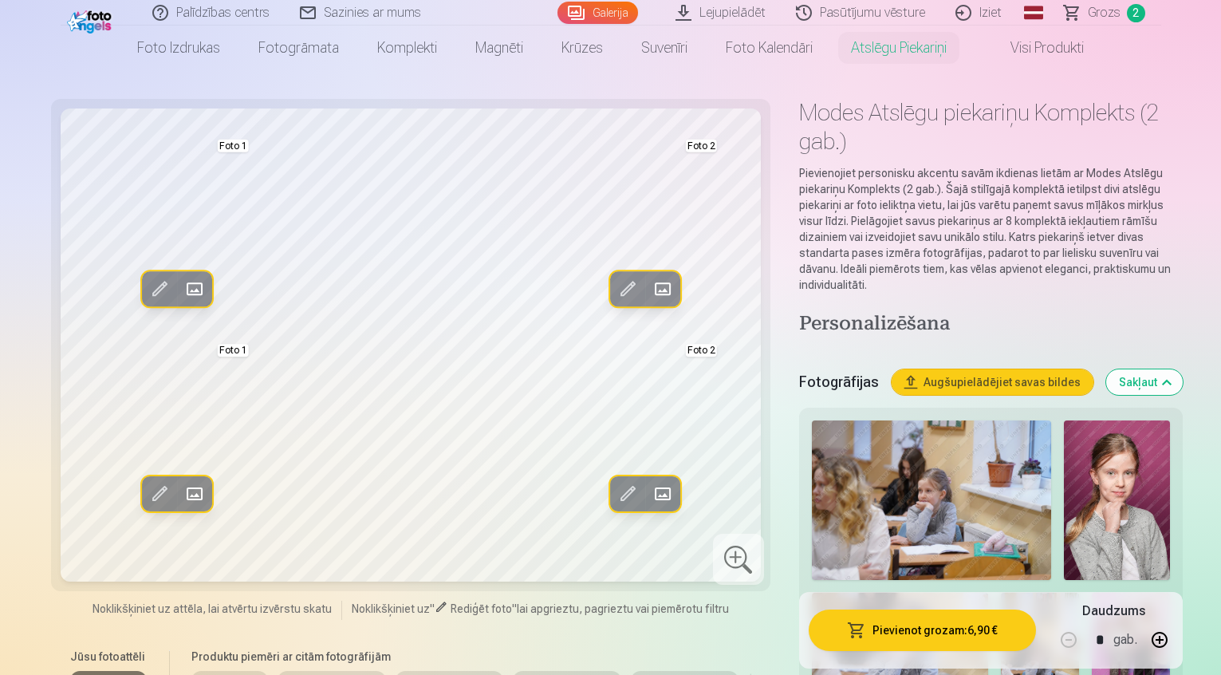
scroll to position [0, 0]
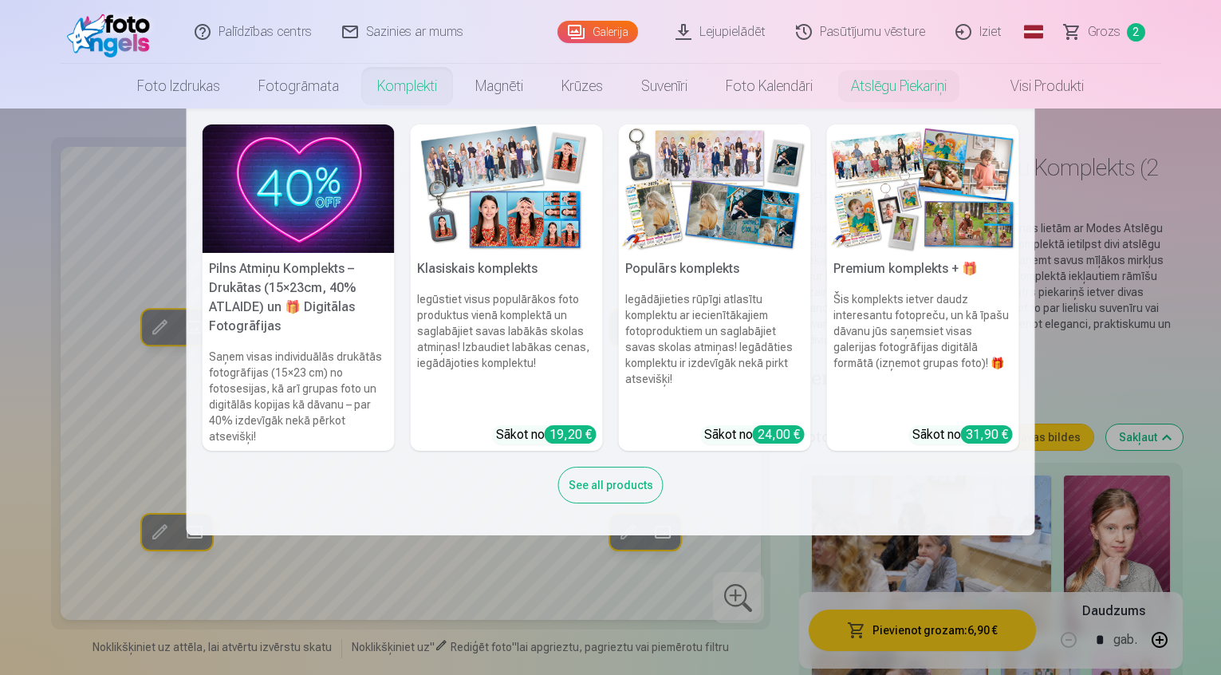
click at [380, 71] on link "Komplekti" at bounding box center [407, 86] width 98 height 45
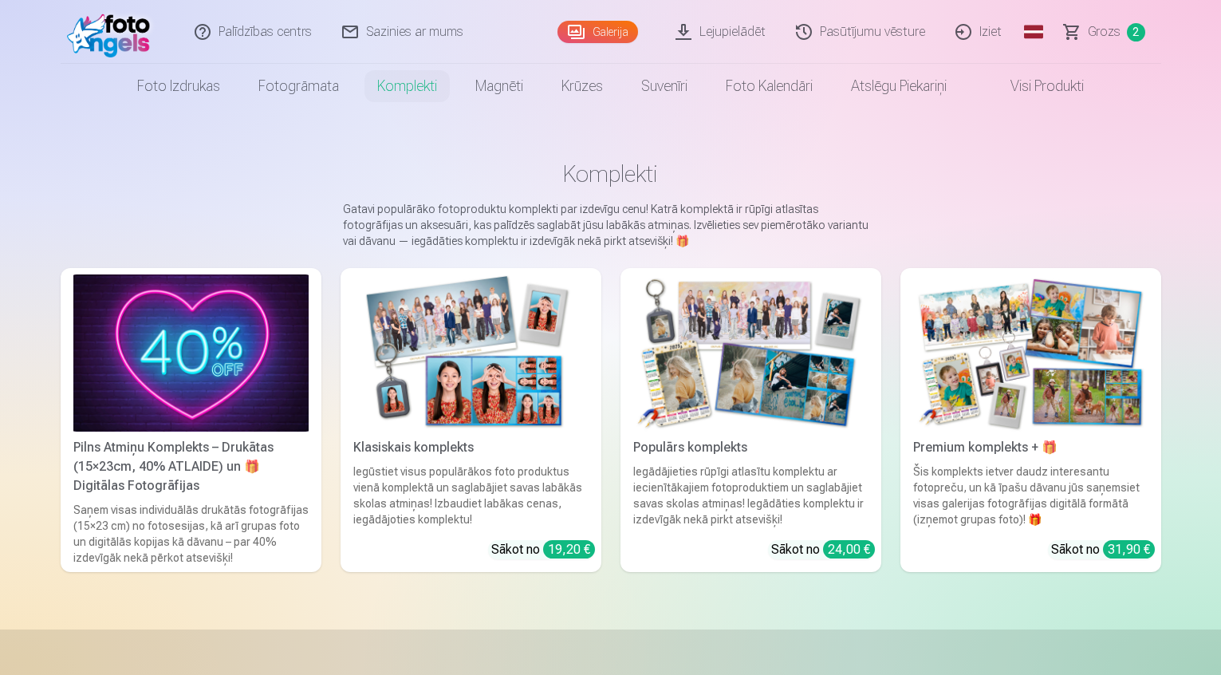
click at [487, 381] on img at bounding box center [470, 352] width 235 height 157
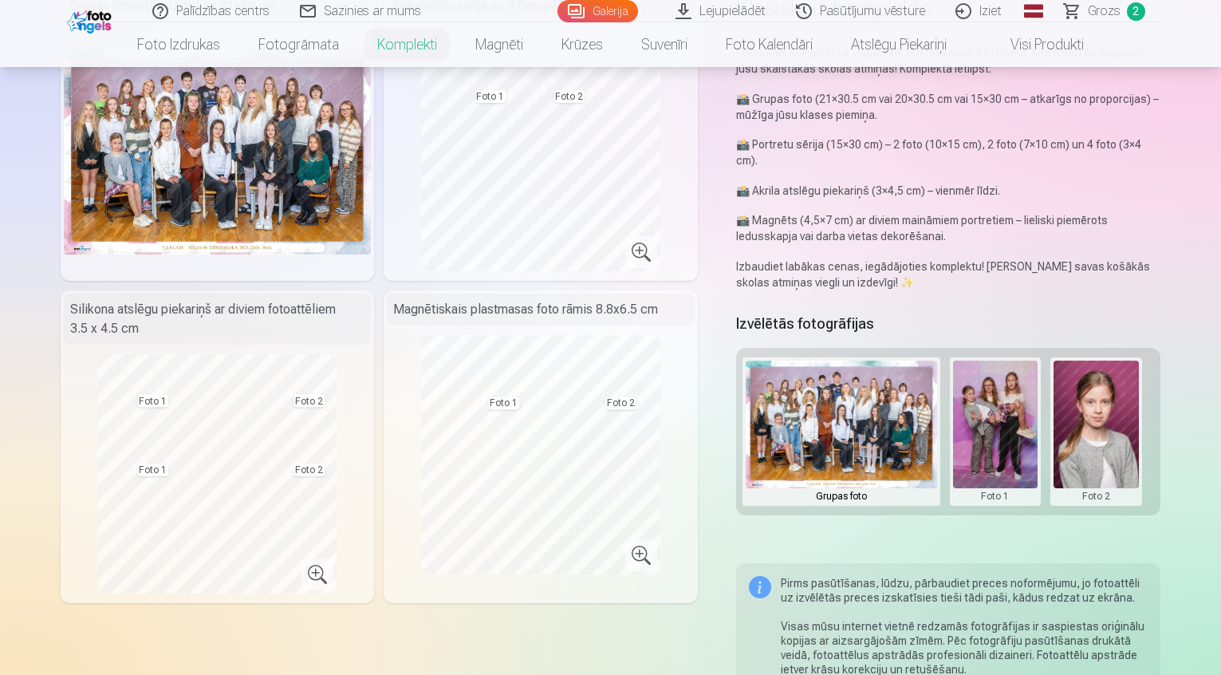
scroll to position [80, 0]
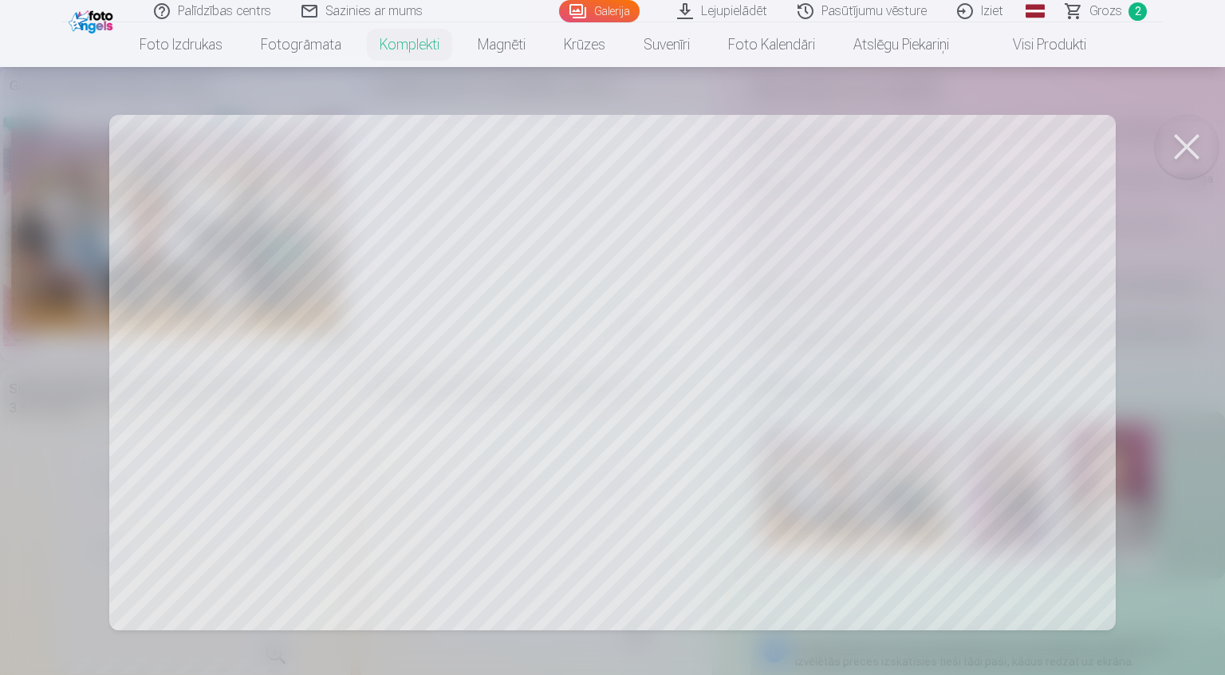
click at [1193, 142] on button at bounding box center [1187, 147] width 64 height 64
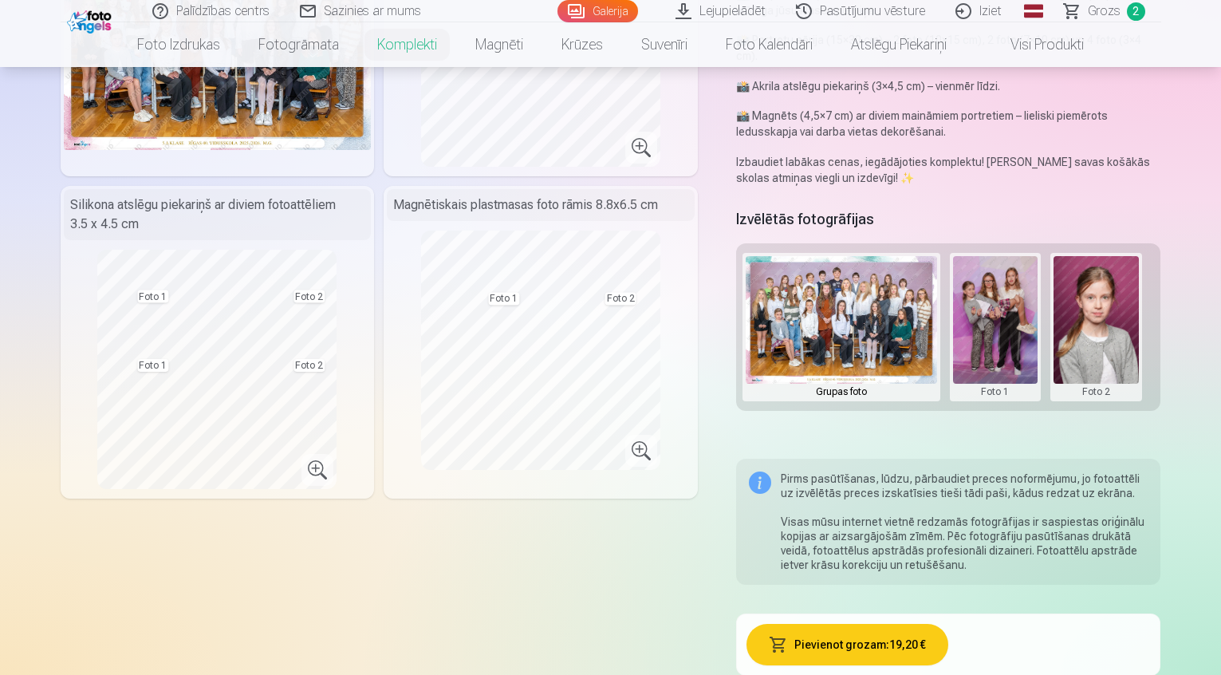
scroll to position [239, 0]
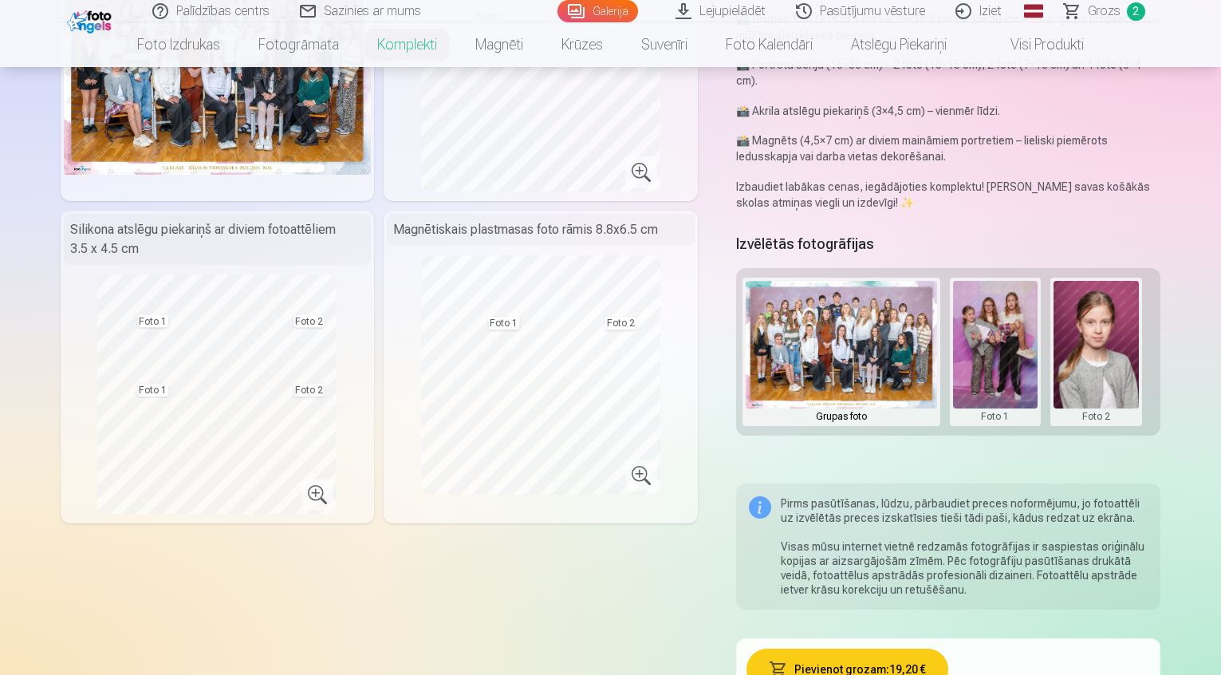
click at [845, 366] on img at bounding box center [841, 345] width 191 height 128
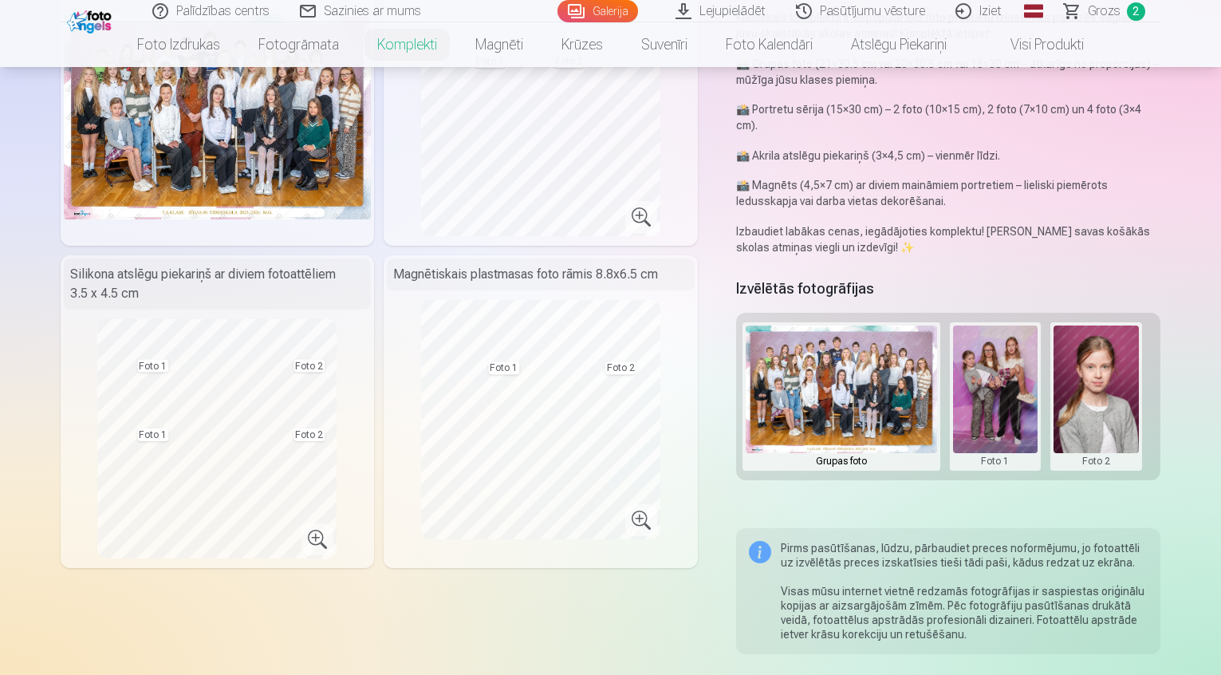
scroll to position [160, 0]
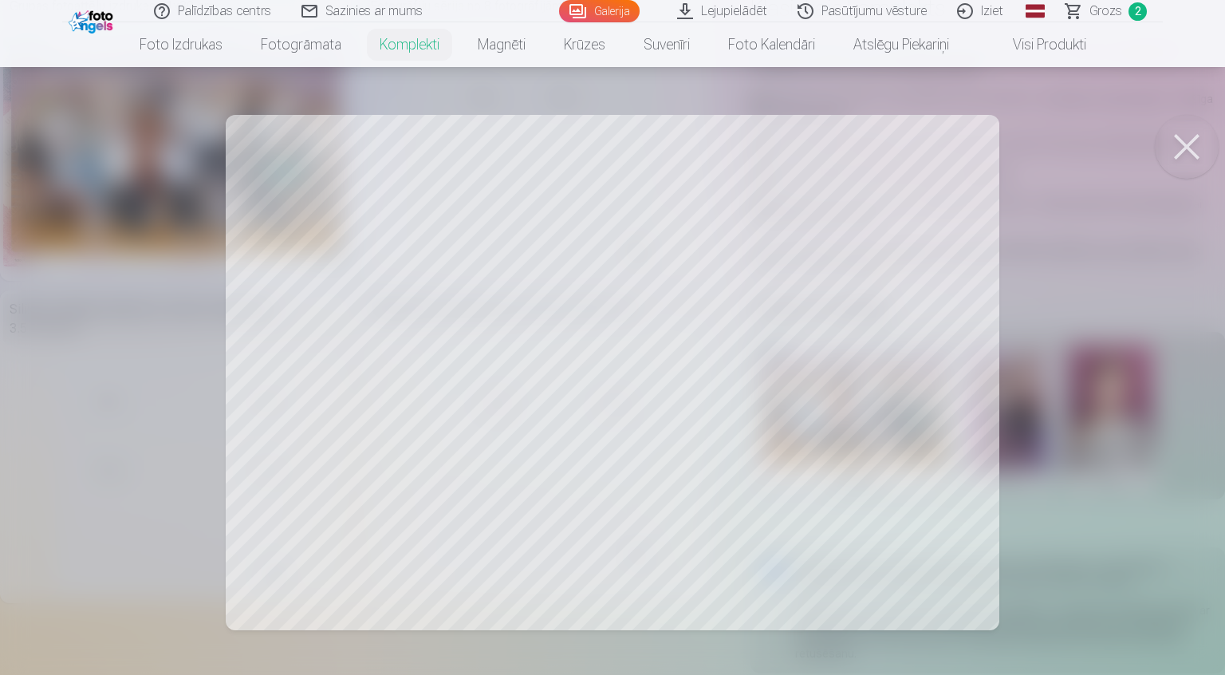
click at [749, 456] on div at bounding box center [612, 337] width 1225 height 675
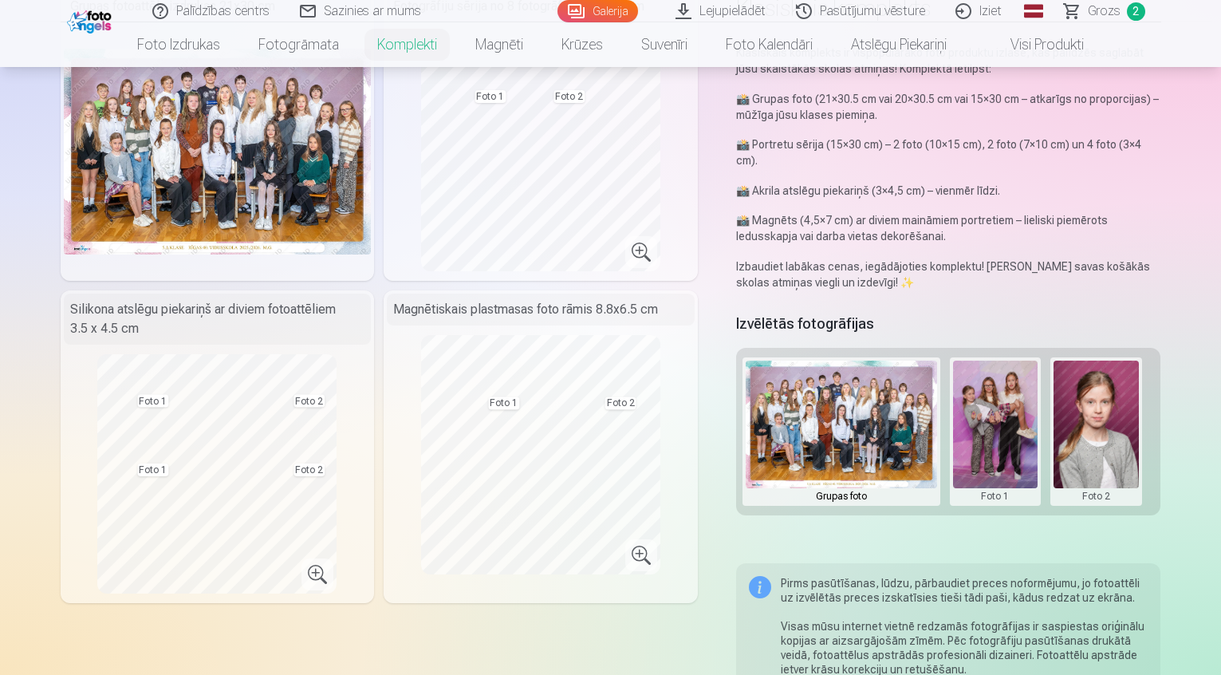
click at [1111, 9] on span "Grozs" at bounding box center [1104, 11] width 33 height 19
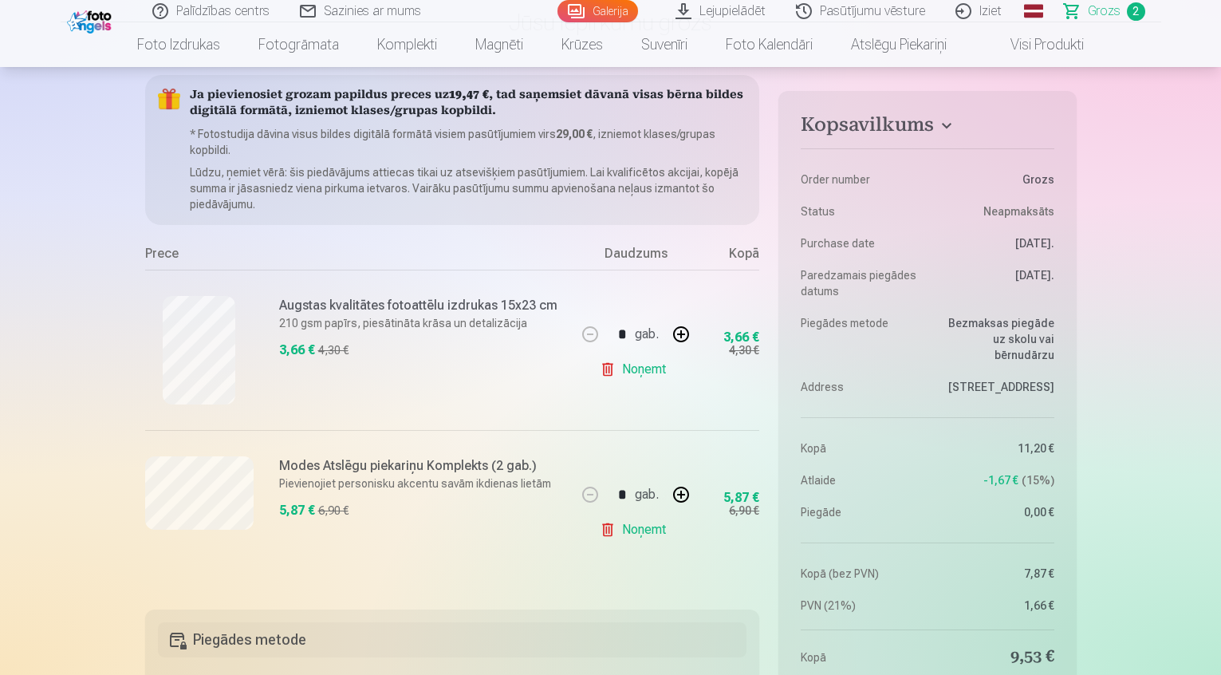
scroll to position [160, 0]
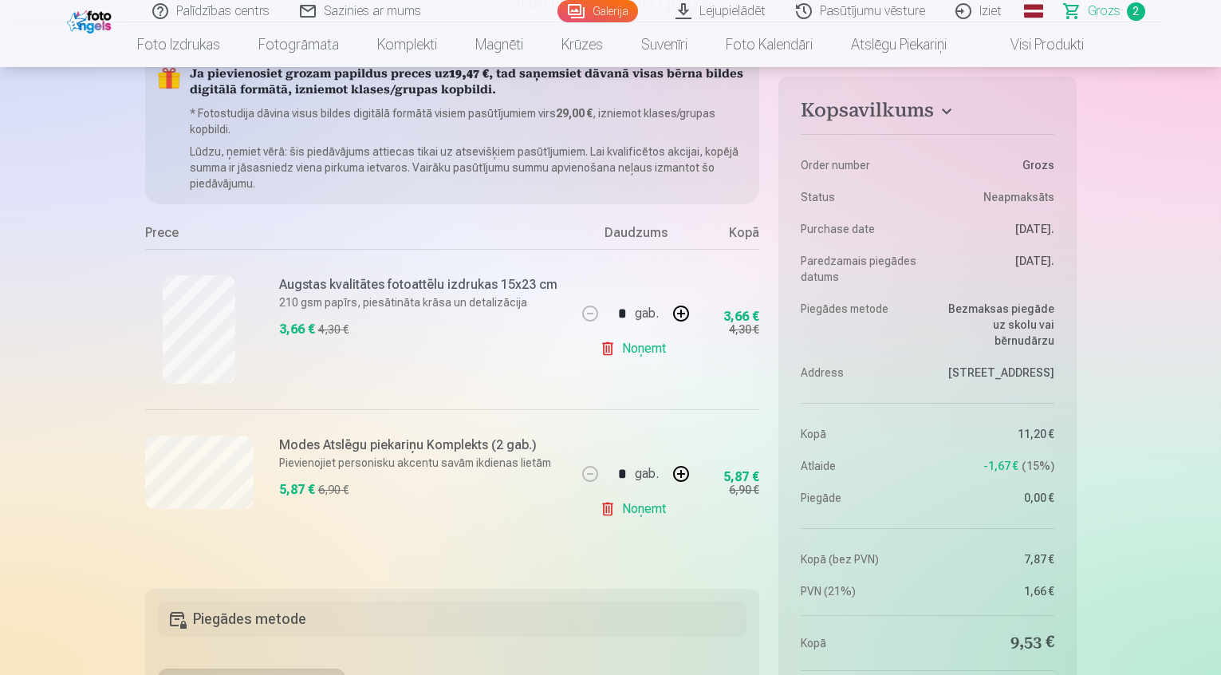
click at [992, 9] on link "Iziet" at bounding box center [979, 11] width 77 height 22
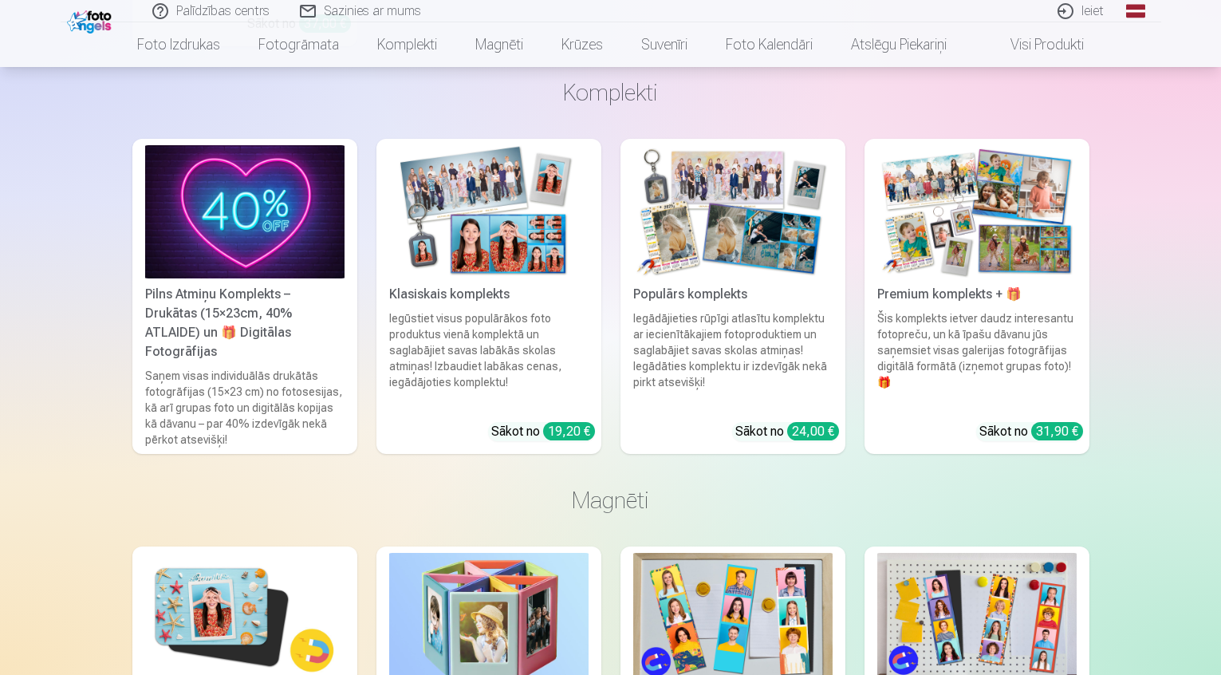
scroll to position [1675, 0]
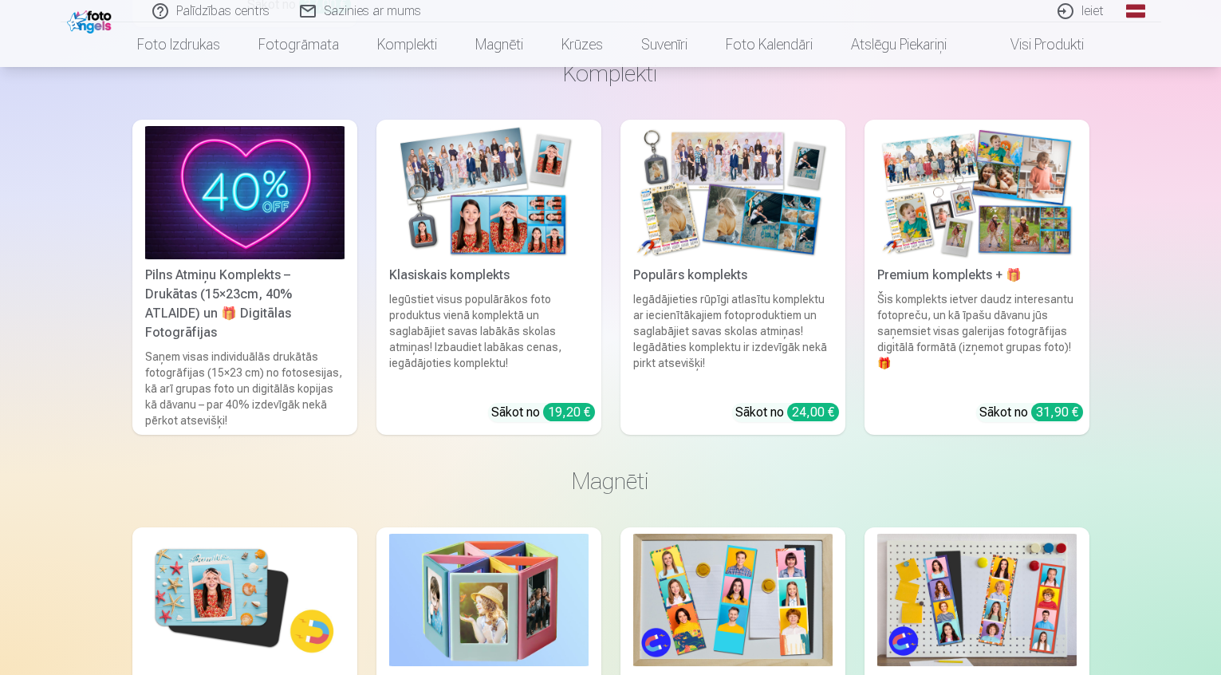
click at [466, 241] on img at bounding box center [488, 192] width 199 height 133
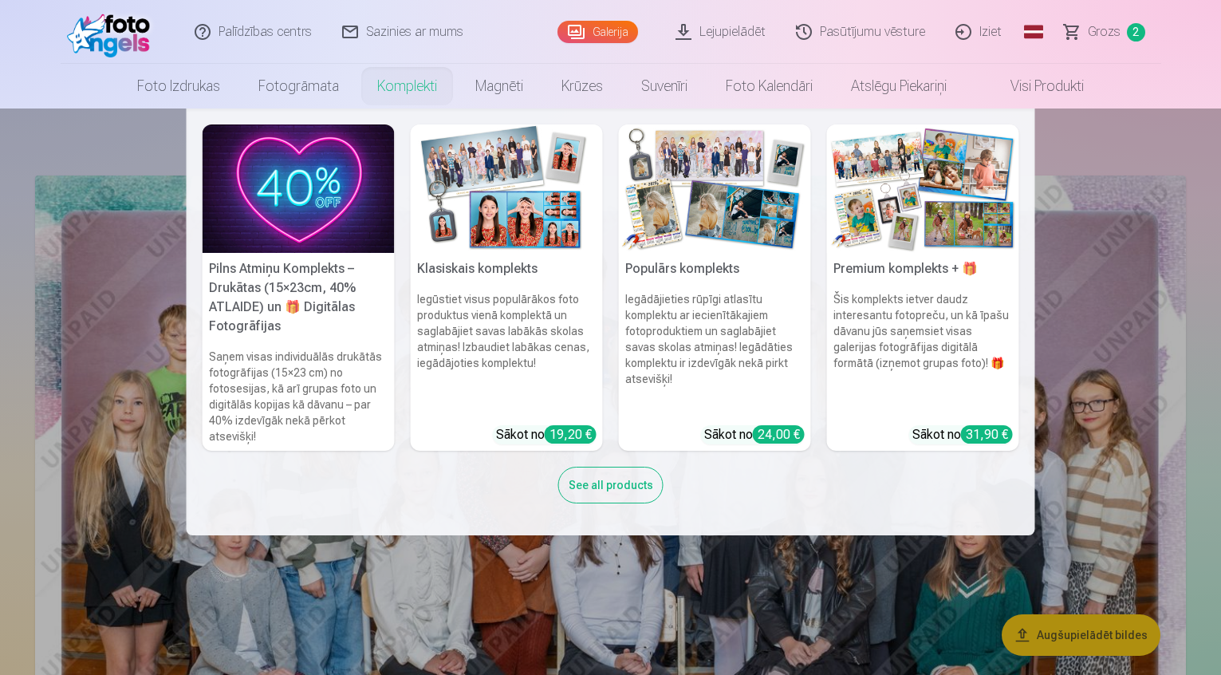
click at [390, 72] on link "Komplekti" at bounding box center [407, 86] width 98 height 45
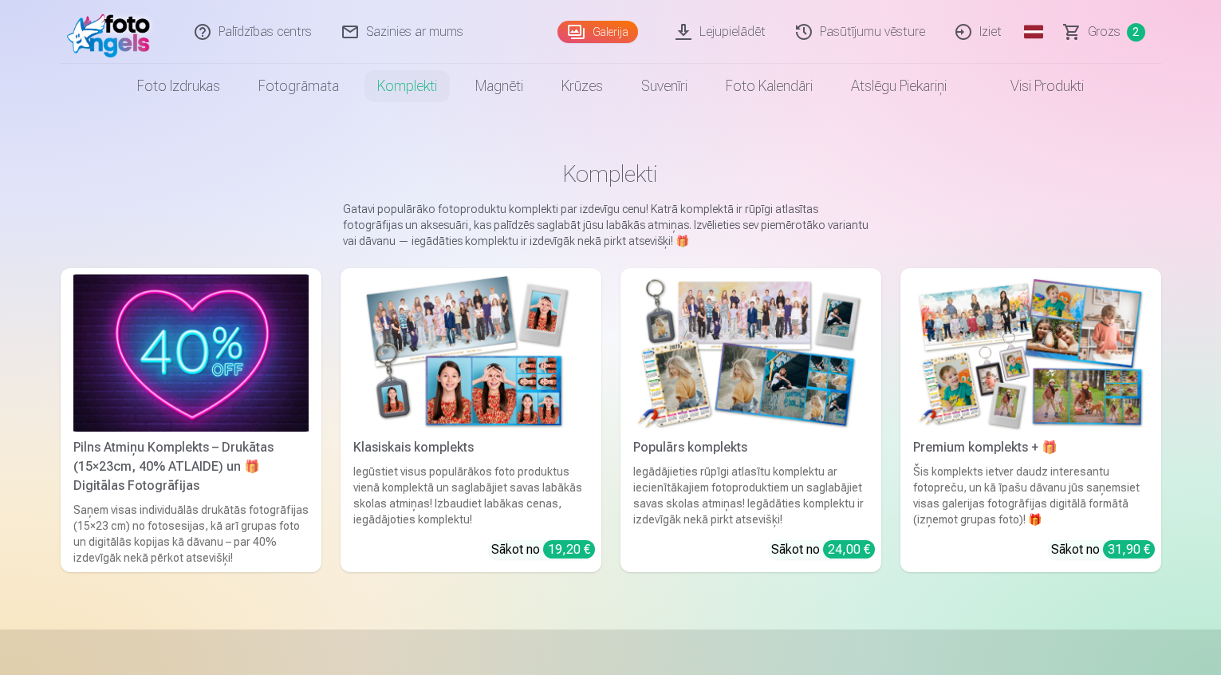
click at [547, 349] on img at bounding box center [470, 352] width 235 height 157
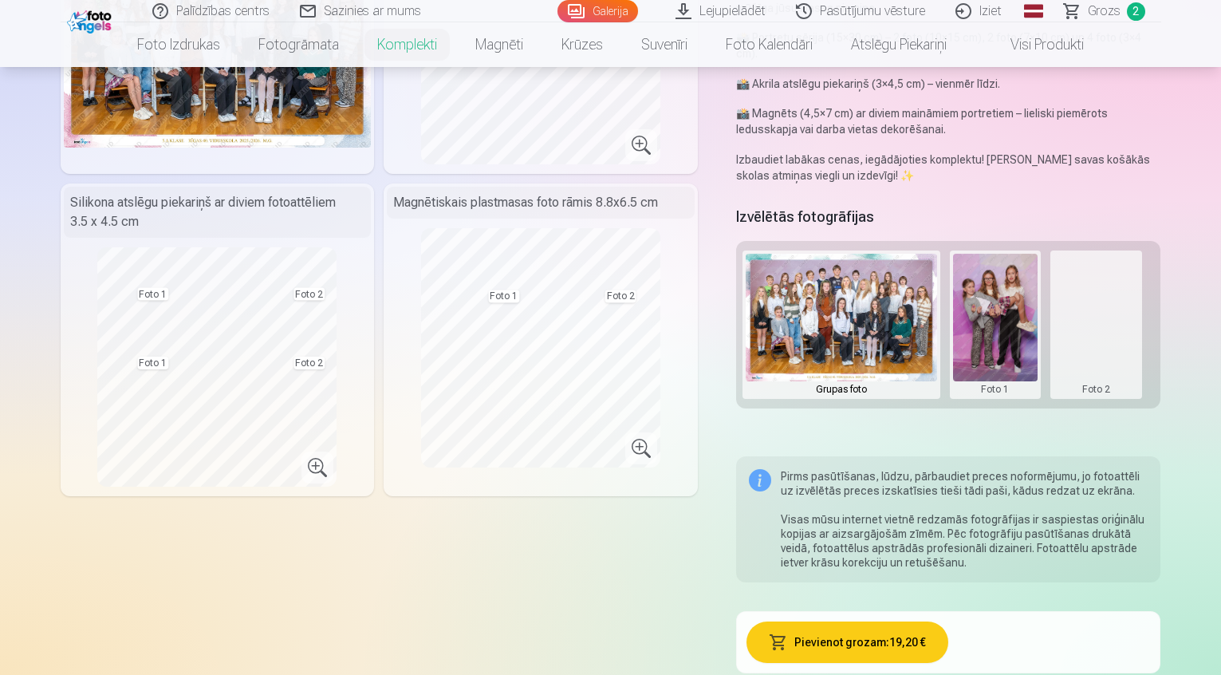
scroll to position [319, 0]
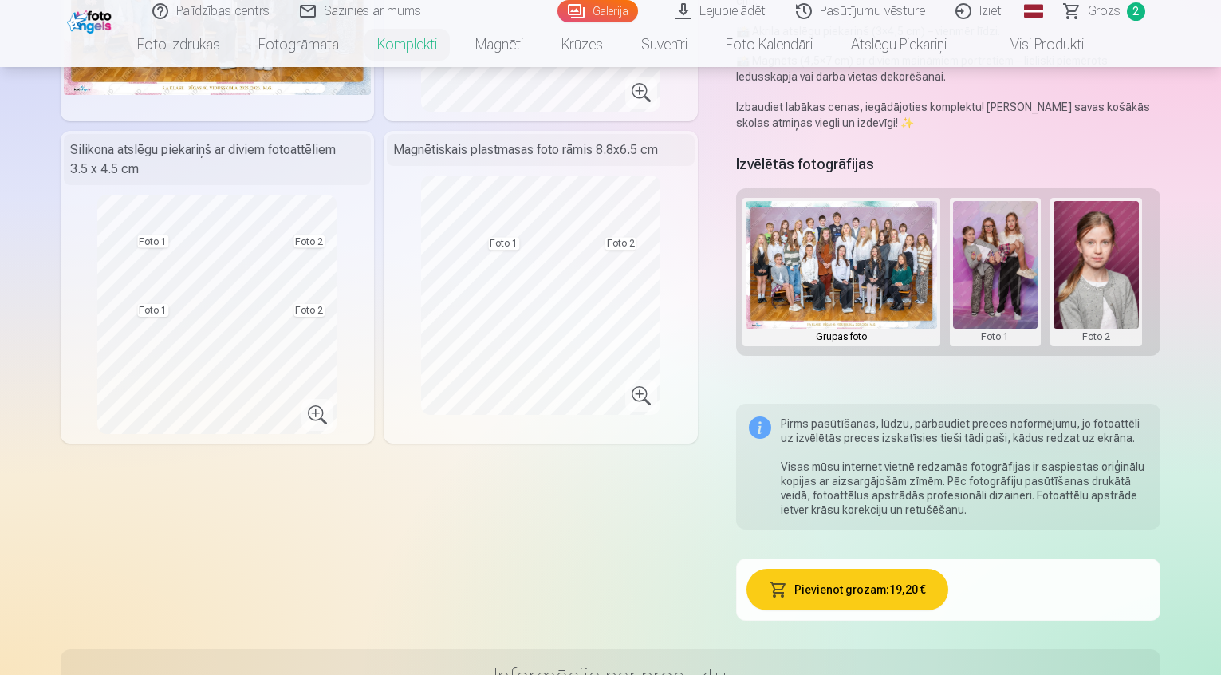
click at [843, 254] on img at bounding box center [841, 265] width 191 height 128
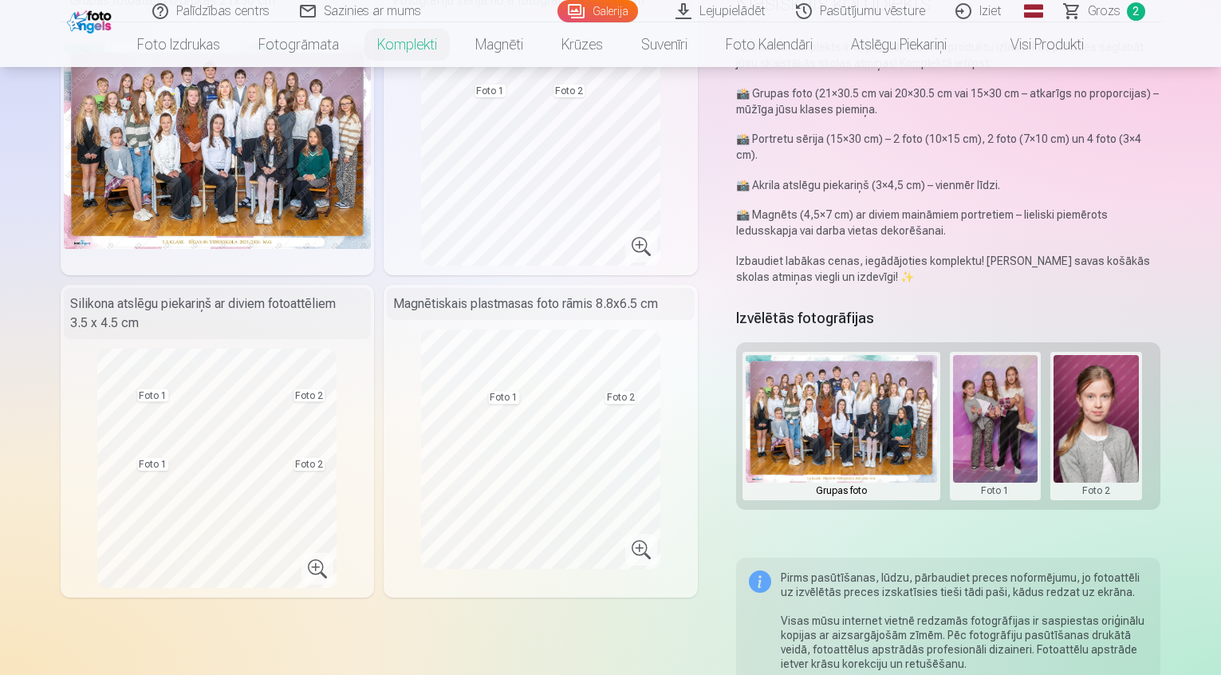
scroll to position [160, 0]
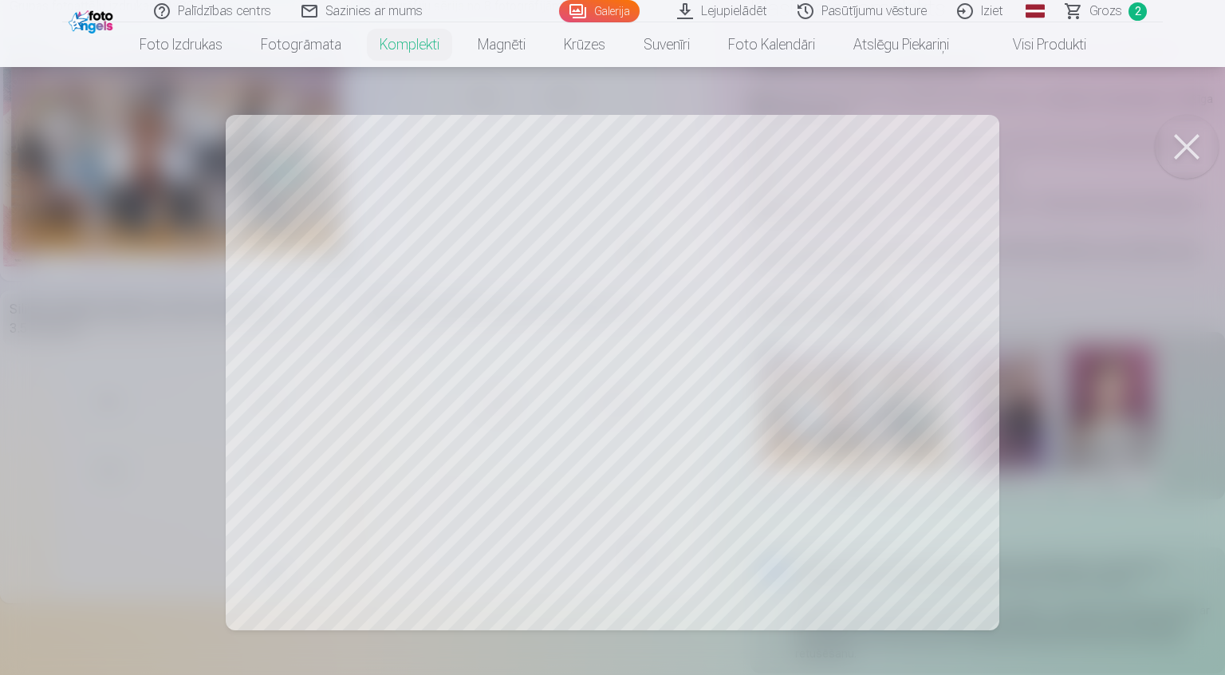
click at [478, 432] on div at bounding box center [612, 337] width 1225 height 675
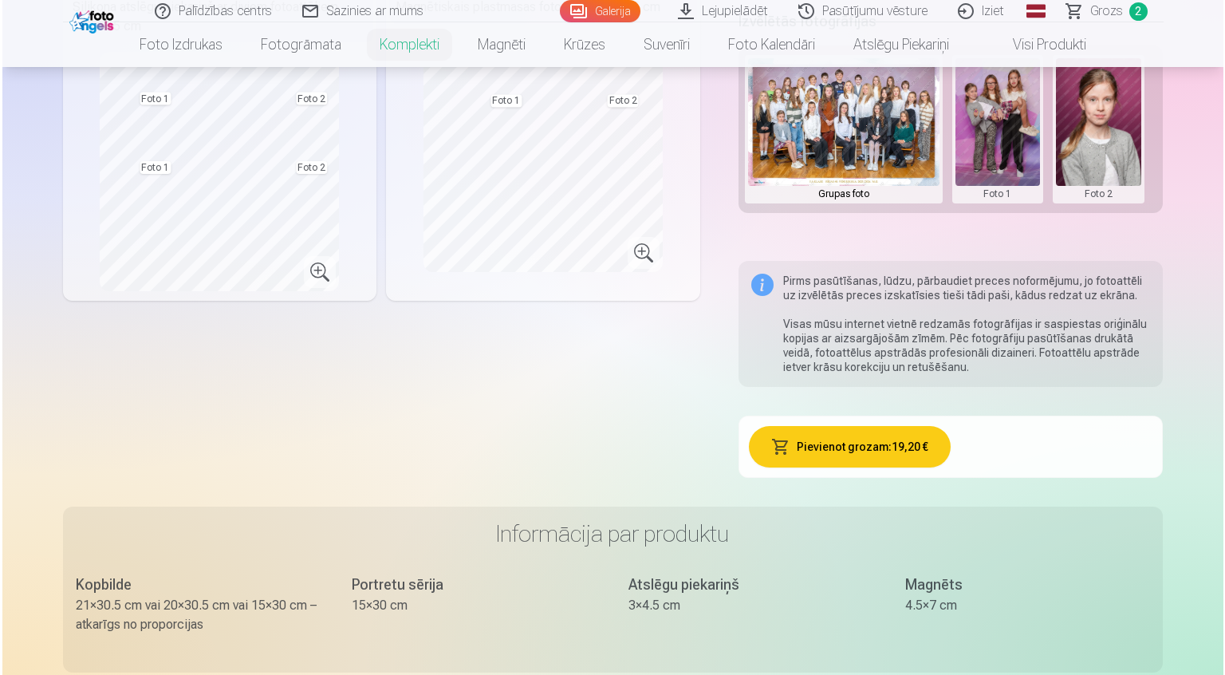
scroll to position [479, 0]
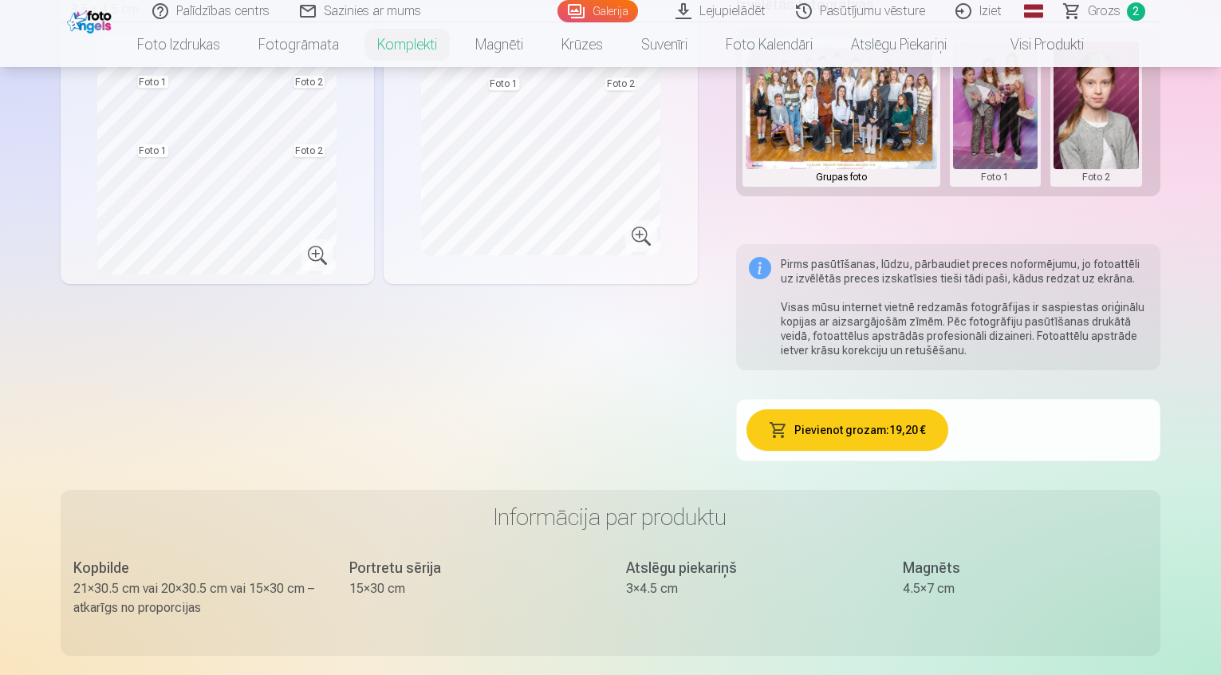
click at [859, 412] on button "Pievienot grozam : 19,20 €" at bounding box center [848, 429] width 202 height 41
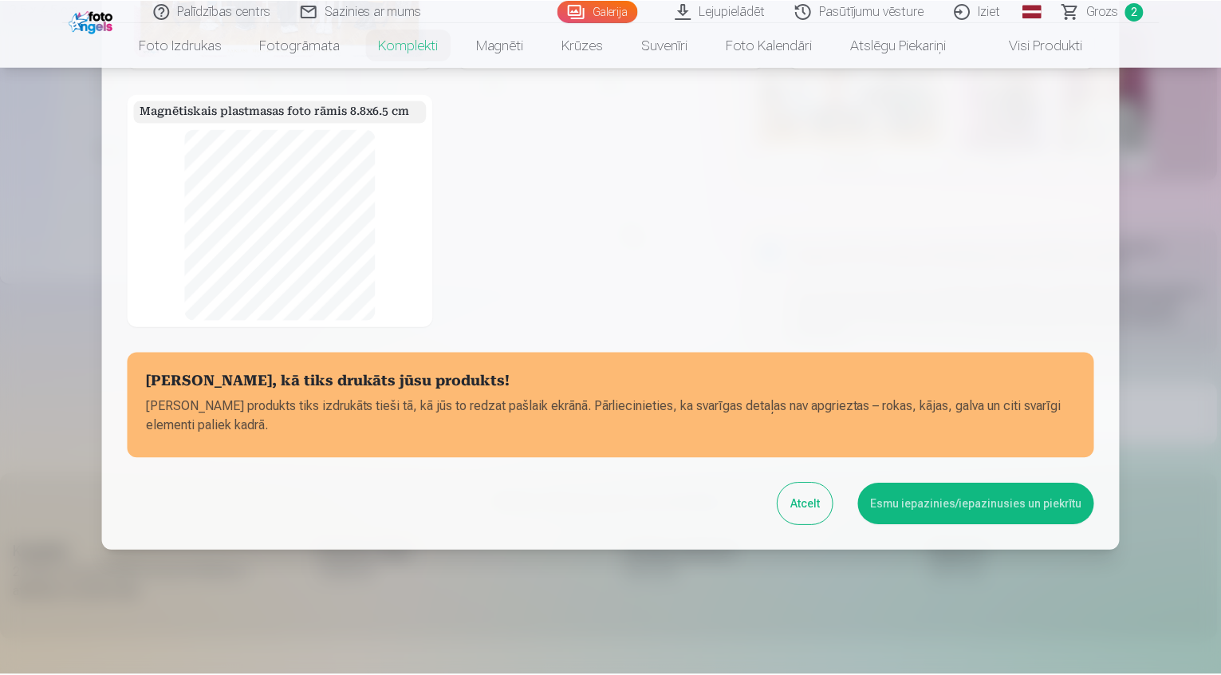
scroll to position [241, 0]
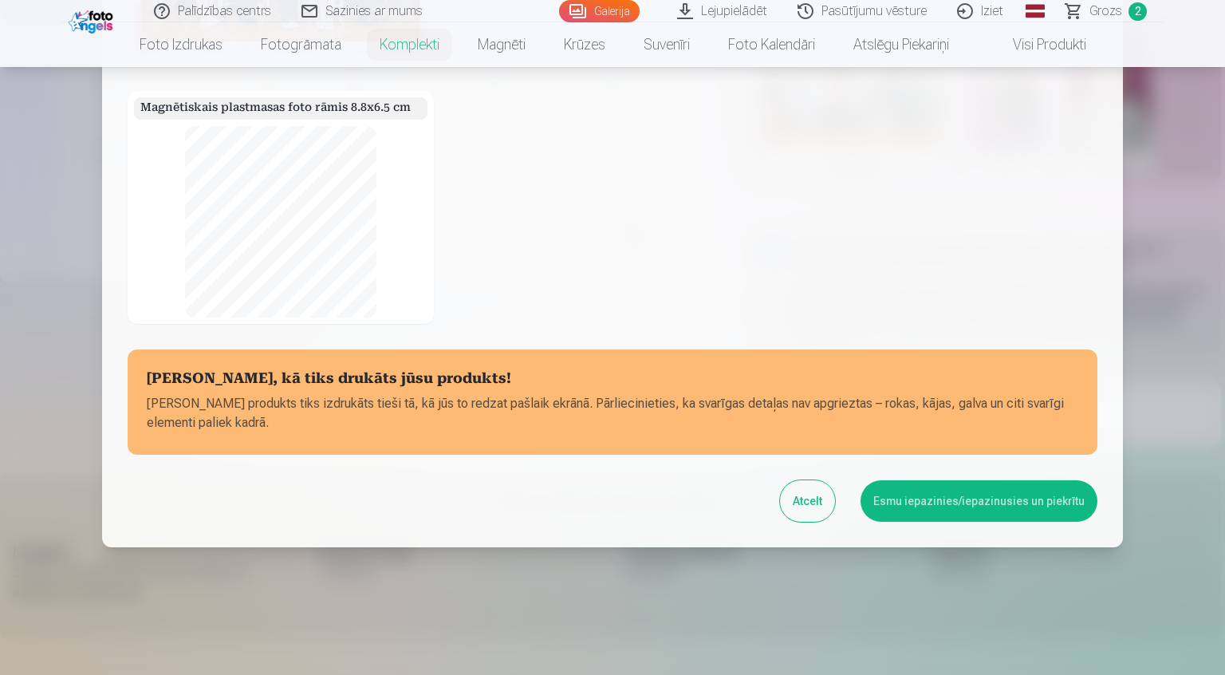
click at [961, 498] on button "Esmu iepazinies/iepazinusies un piekrītu" at bounding box center [979, 500] width 237 height 41
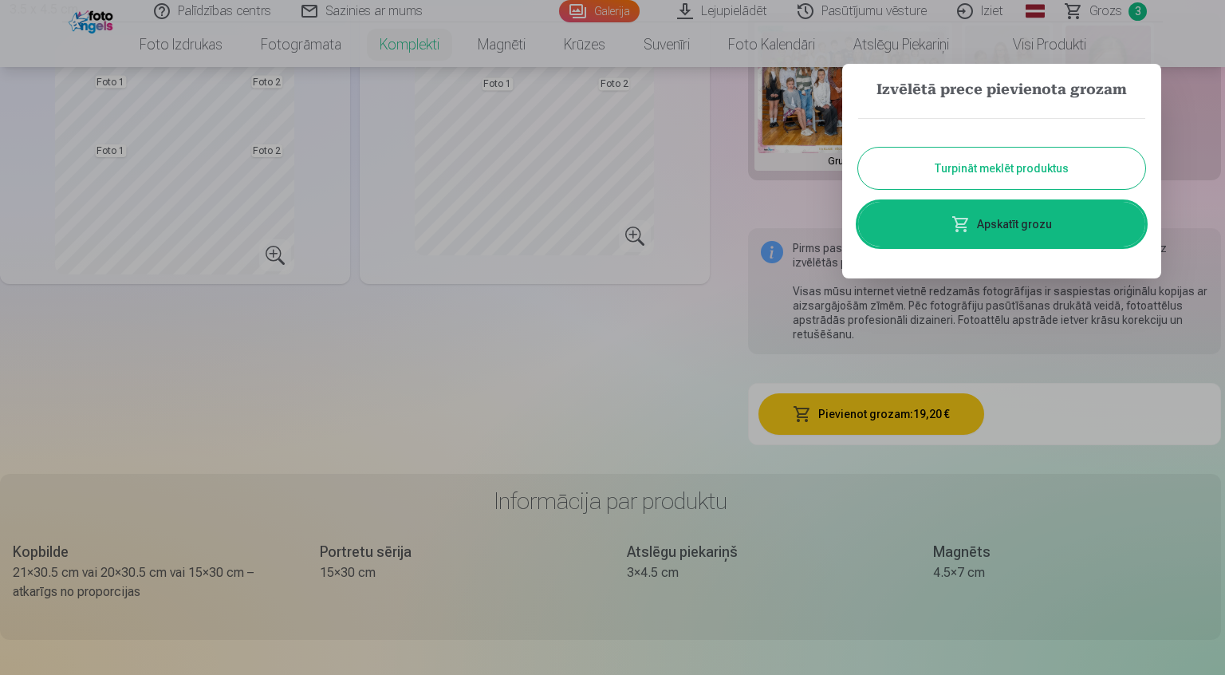
click at [924, 170] on button "Turpināt meklēt produktus" at bounding box center [1001, 168] width 287 height 41
